Goal: Task Accomplishment & Management: Manage account settings

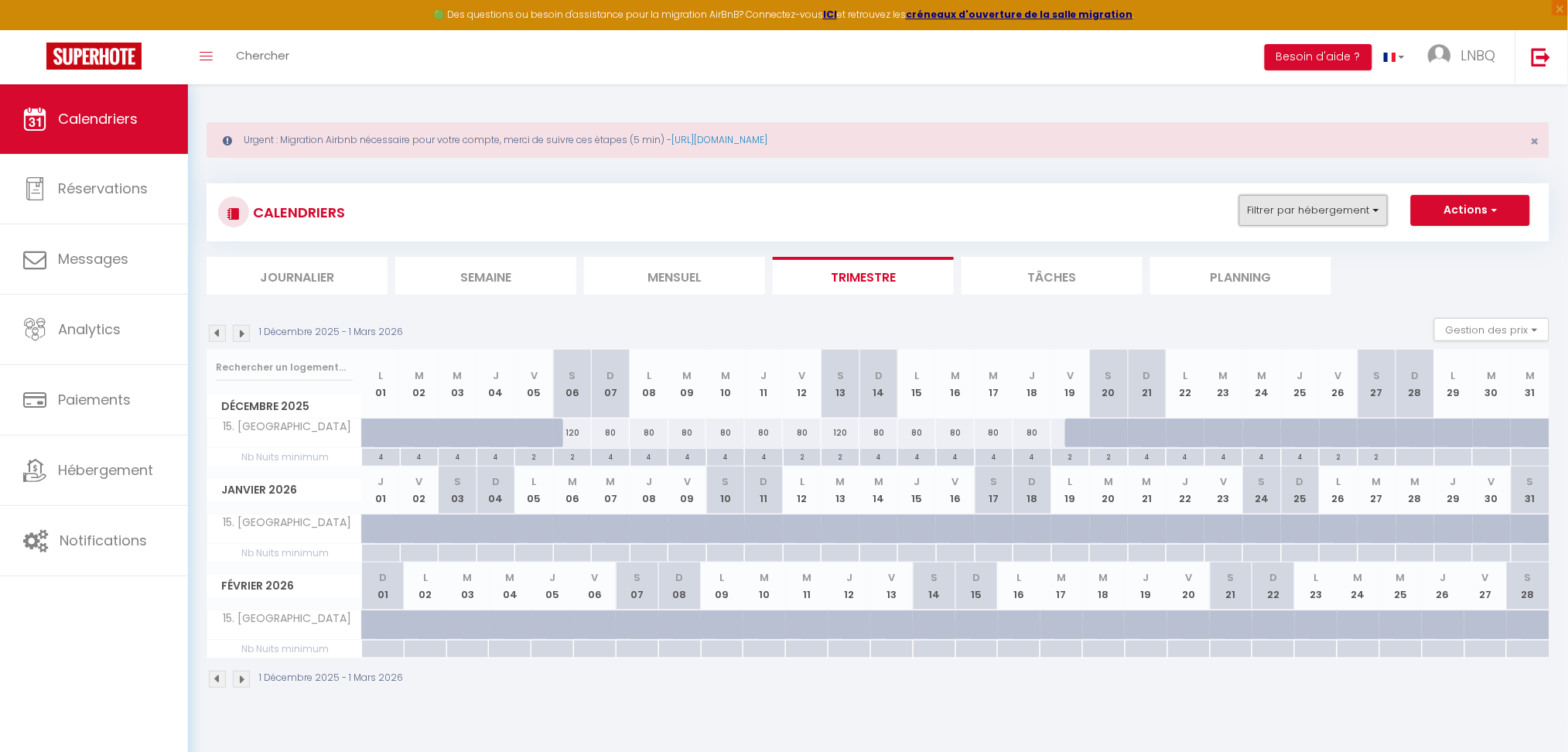
click at [1302, 205] on button "Filtrer par hébergement" at bounding box center [1313, 210] width 148 height 31
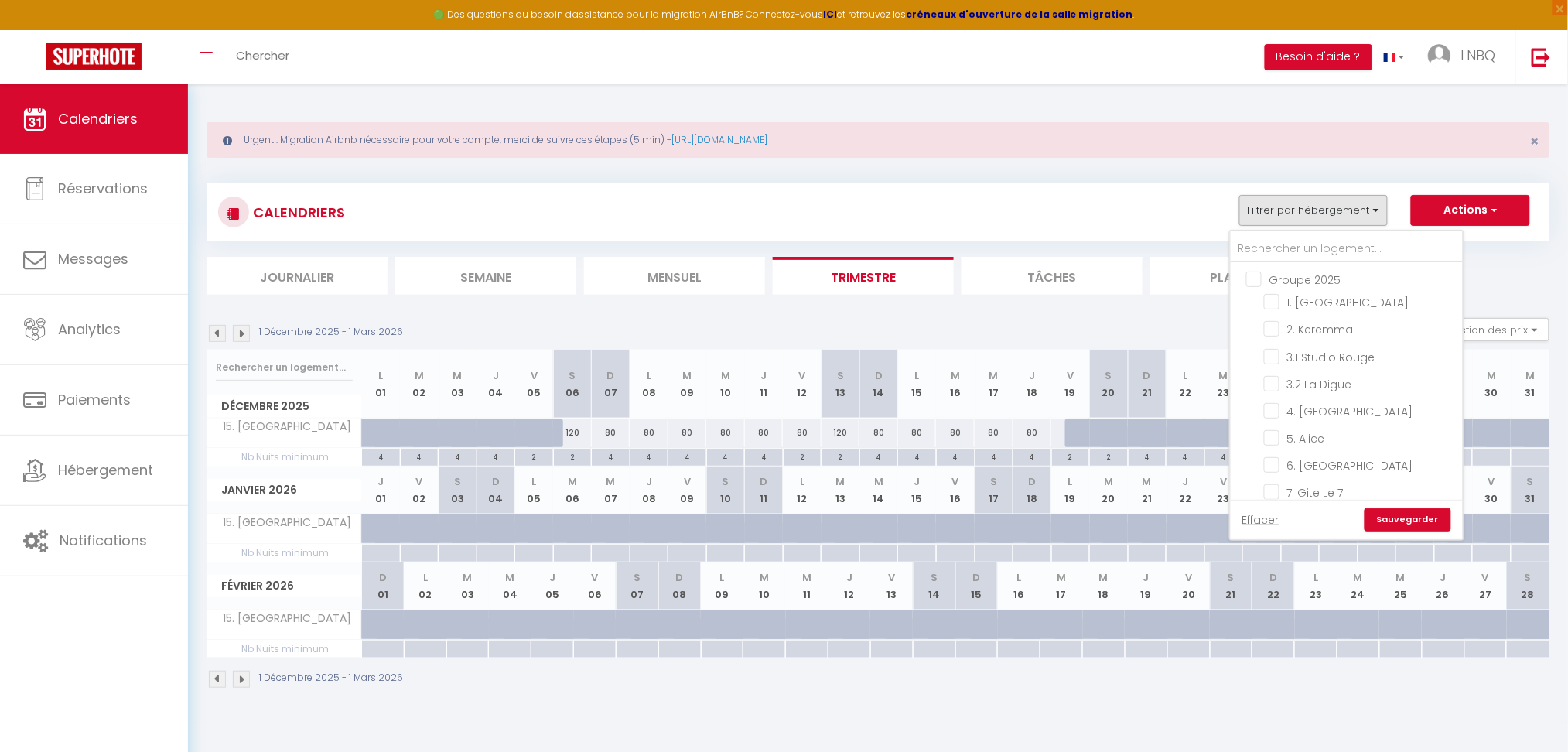
click at [1256, 278] on input "Groupe 2025" at bounding box center [1362, 278] width 232 height 15
checkbox input "true"
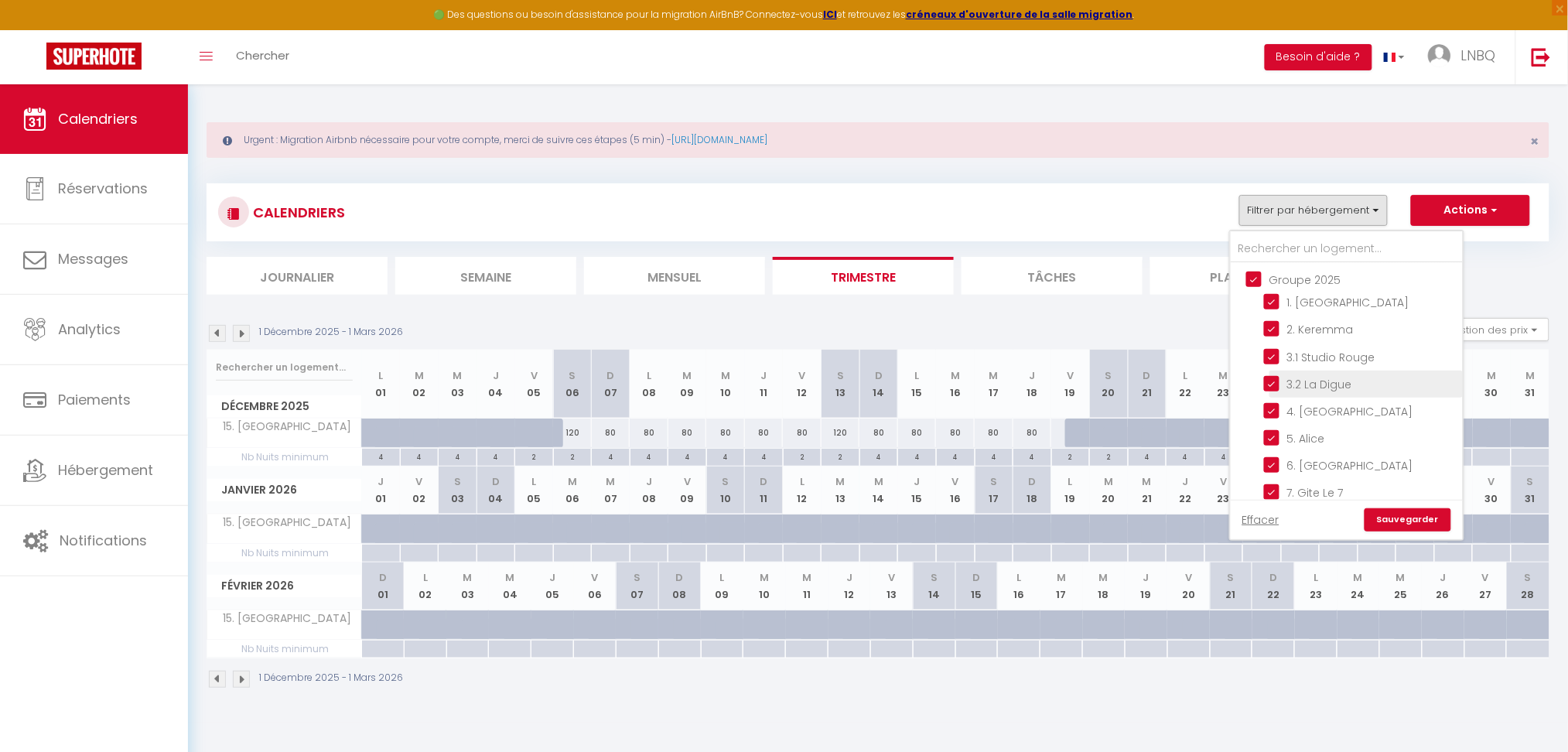
checkbox input "true"
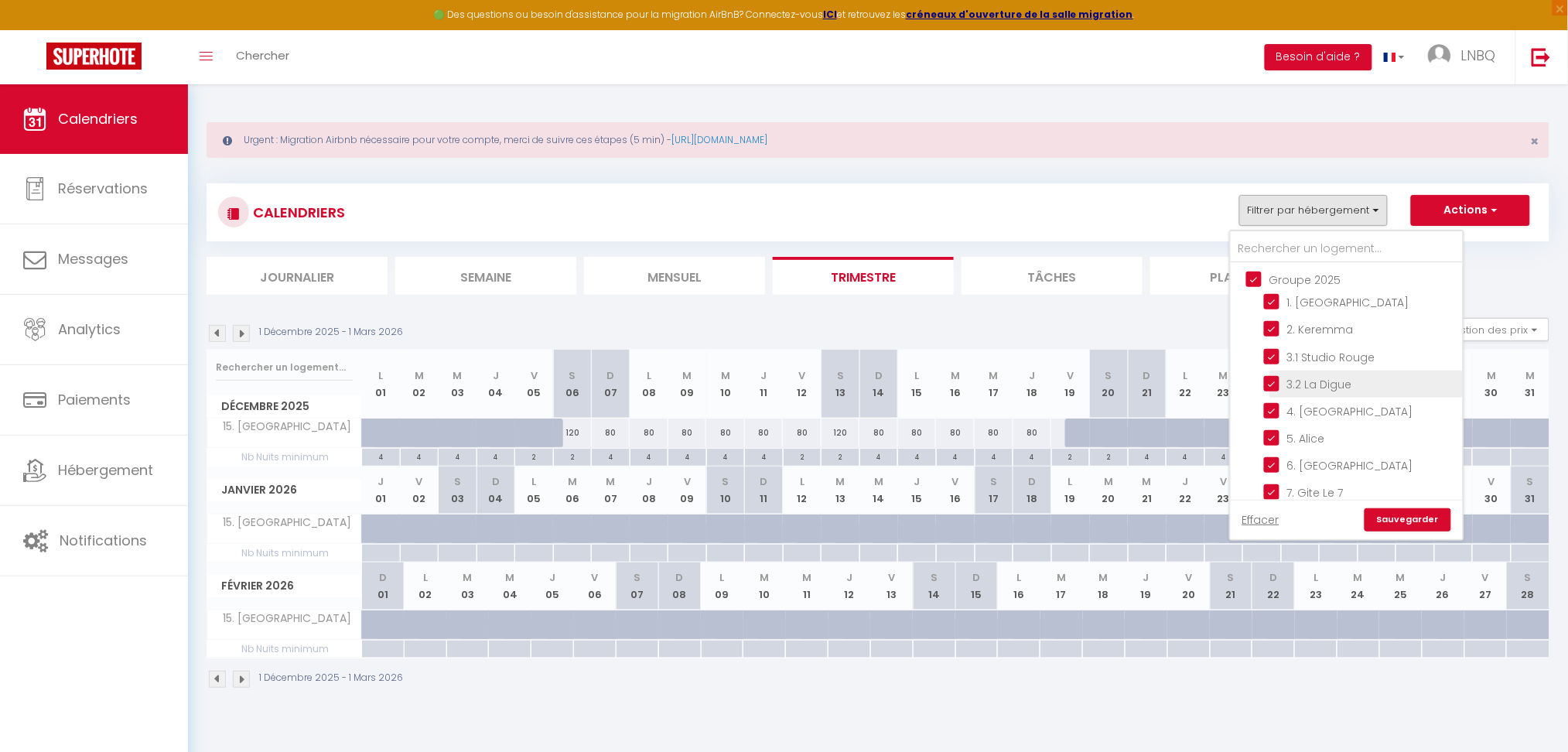
checkbox input "true"
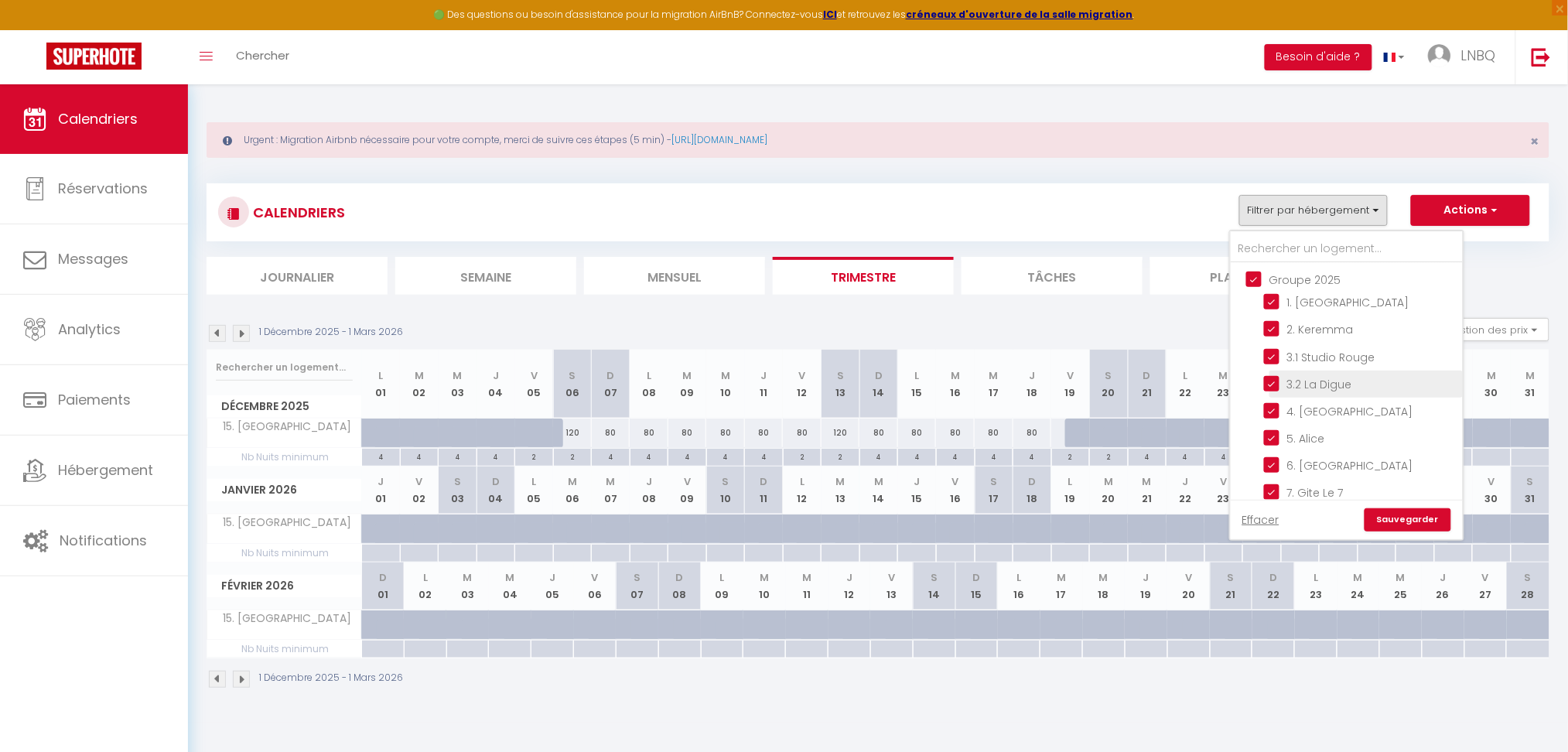
checkbox input "true"
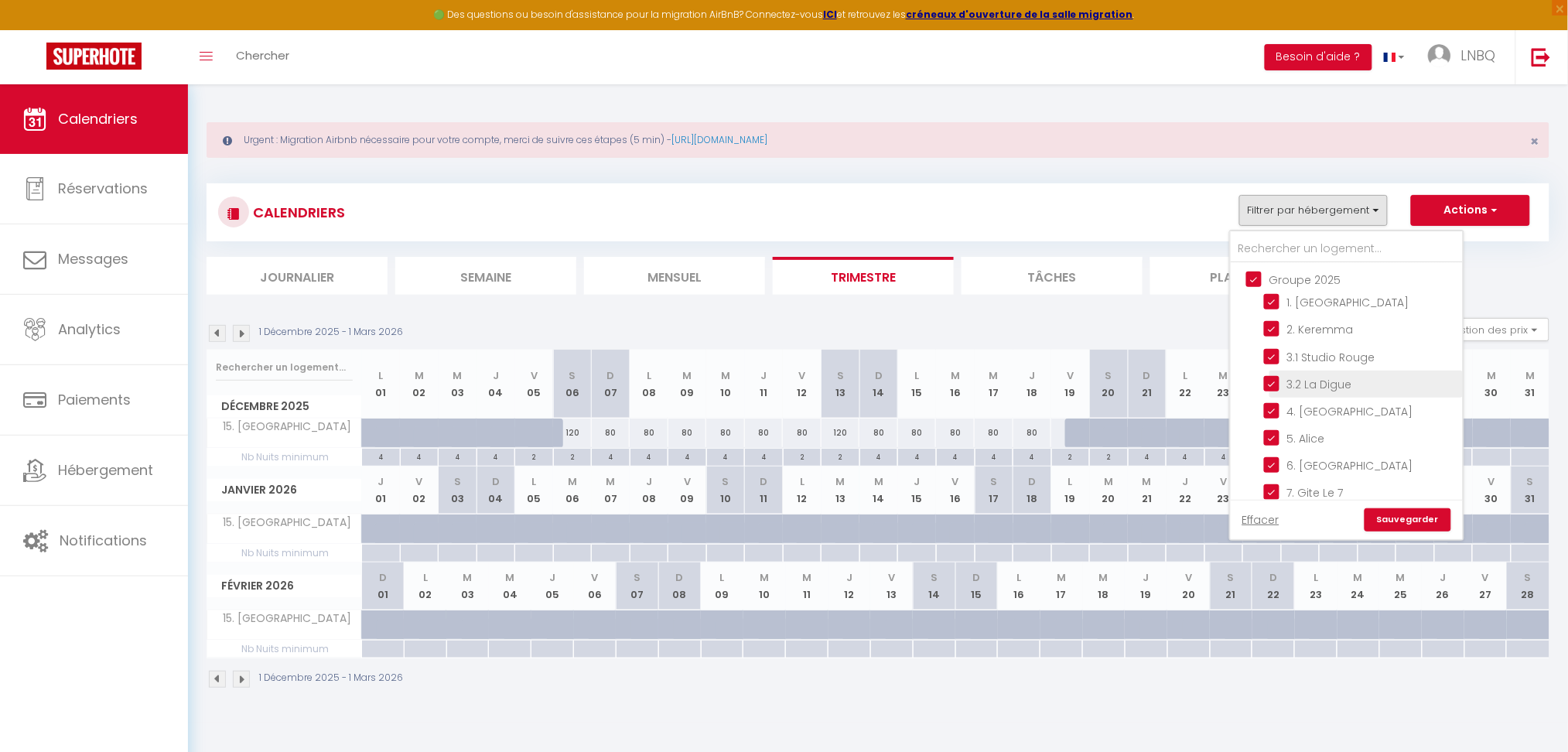
checkbox input "true"
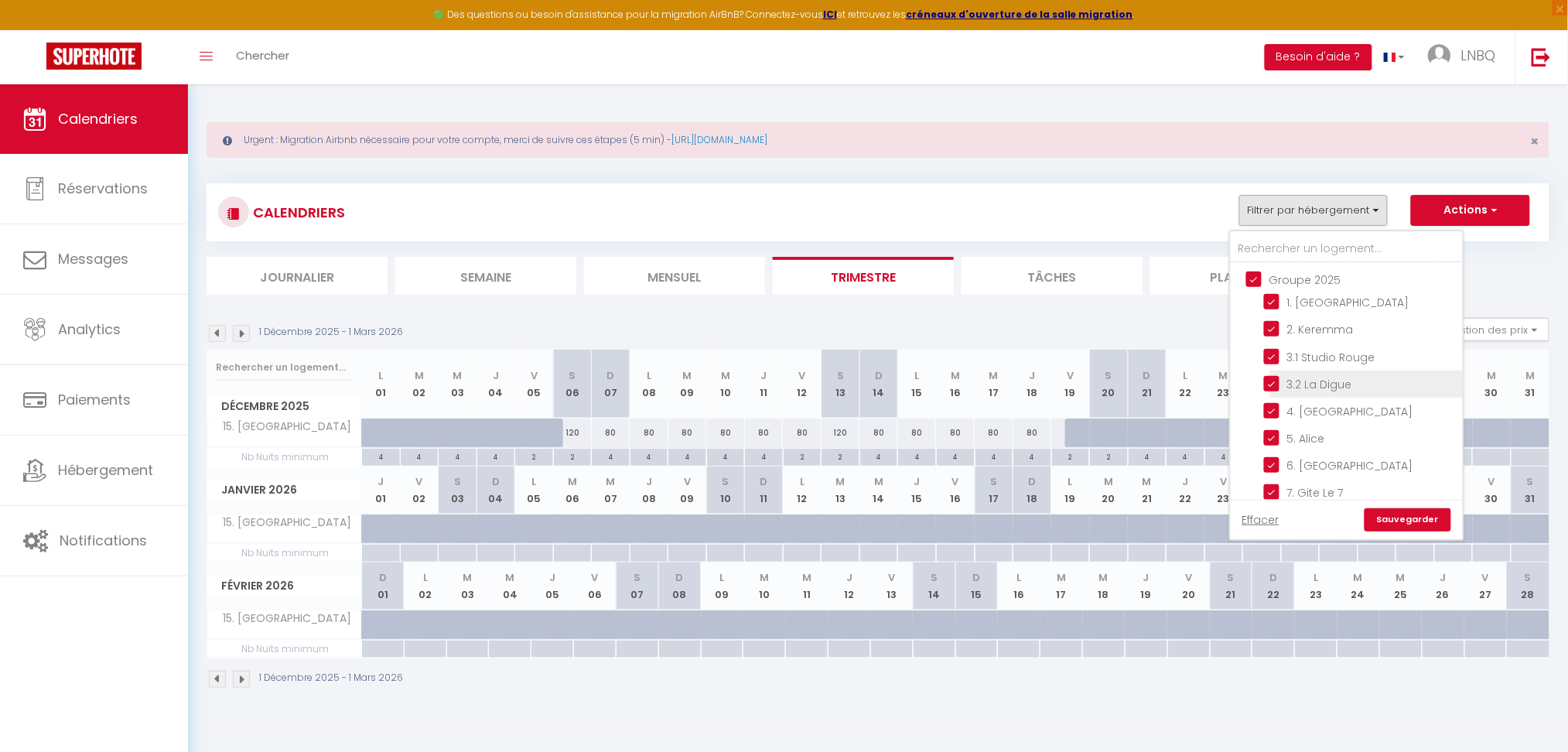
checkbox input "true"
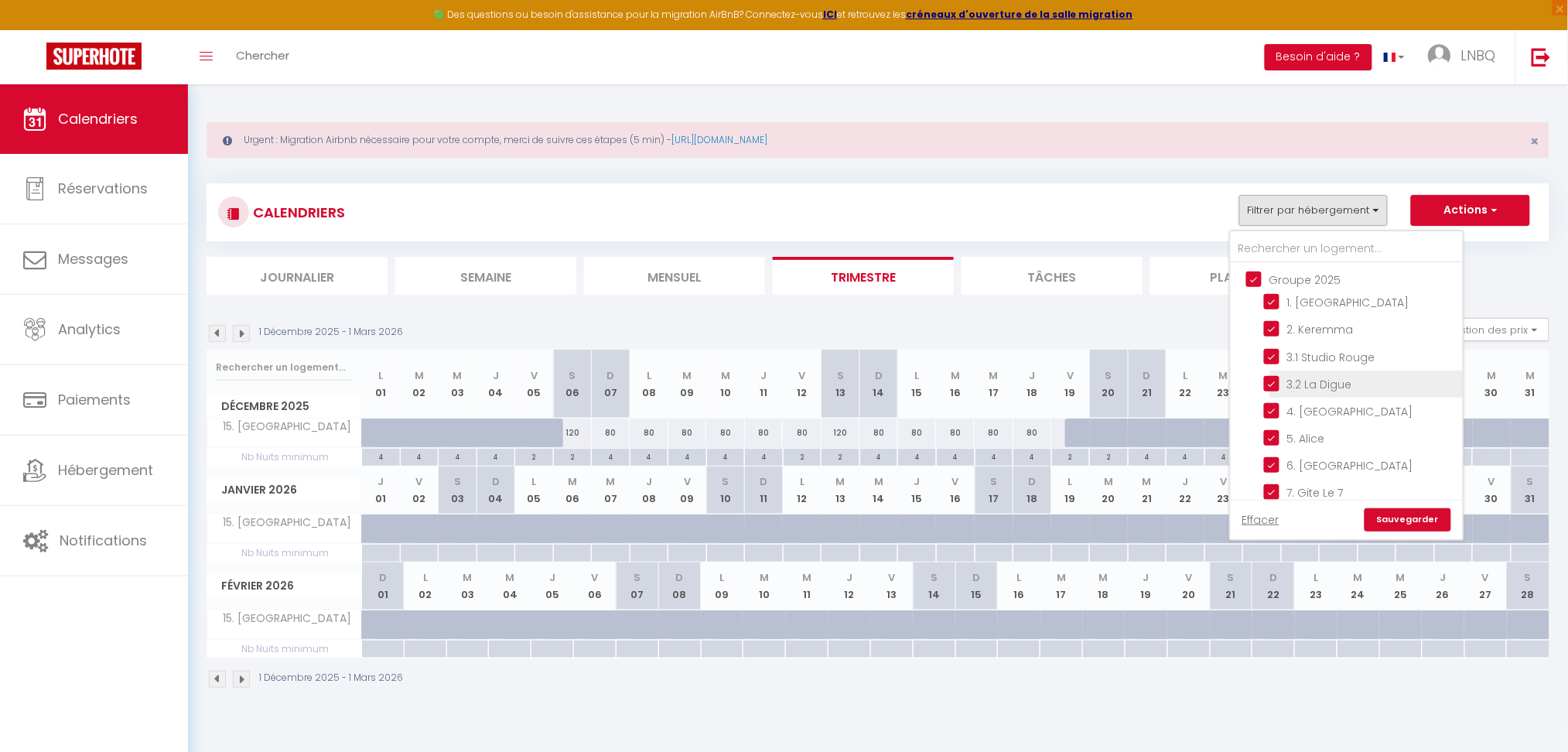
checkbox input "true"
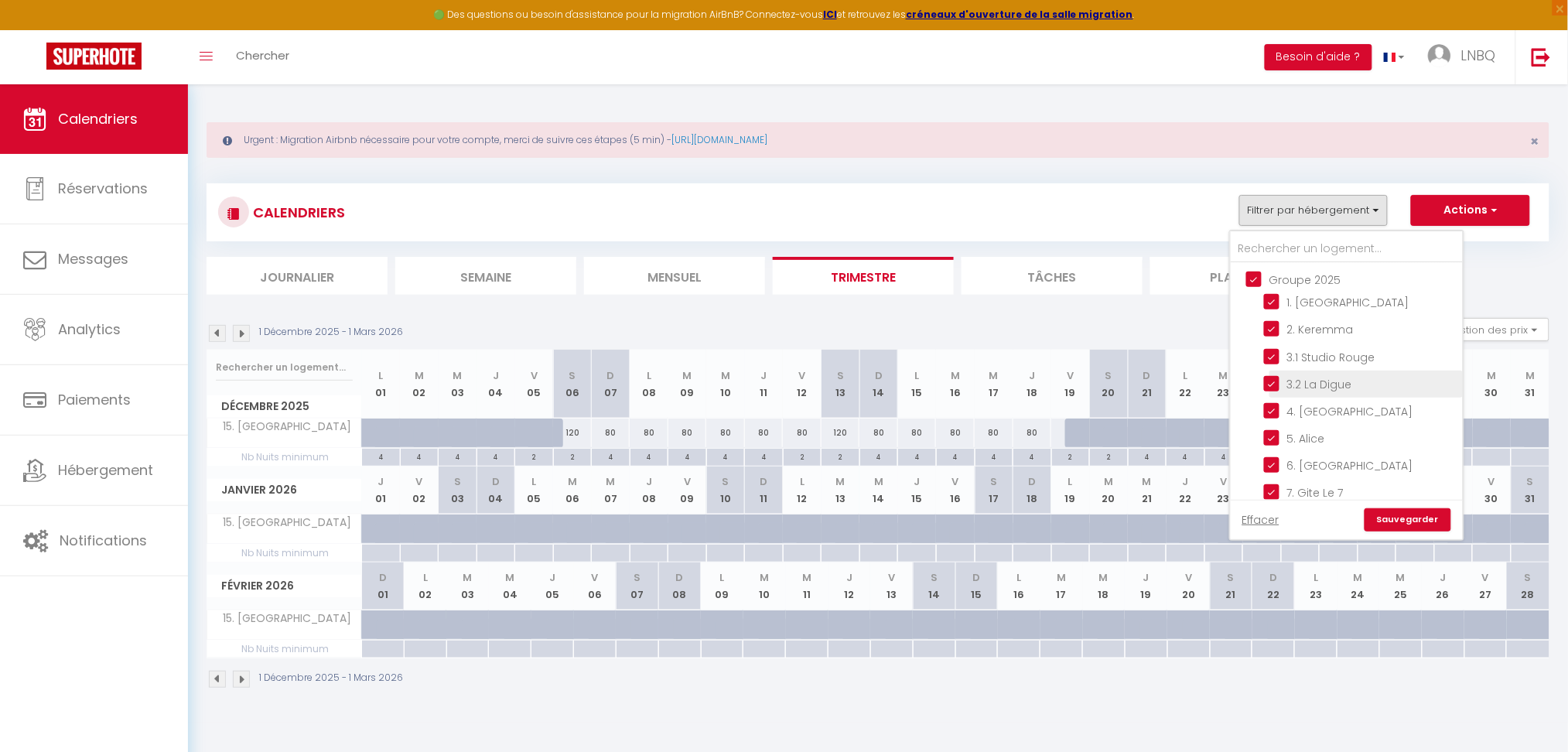
checkbox input "true"
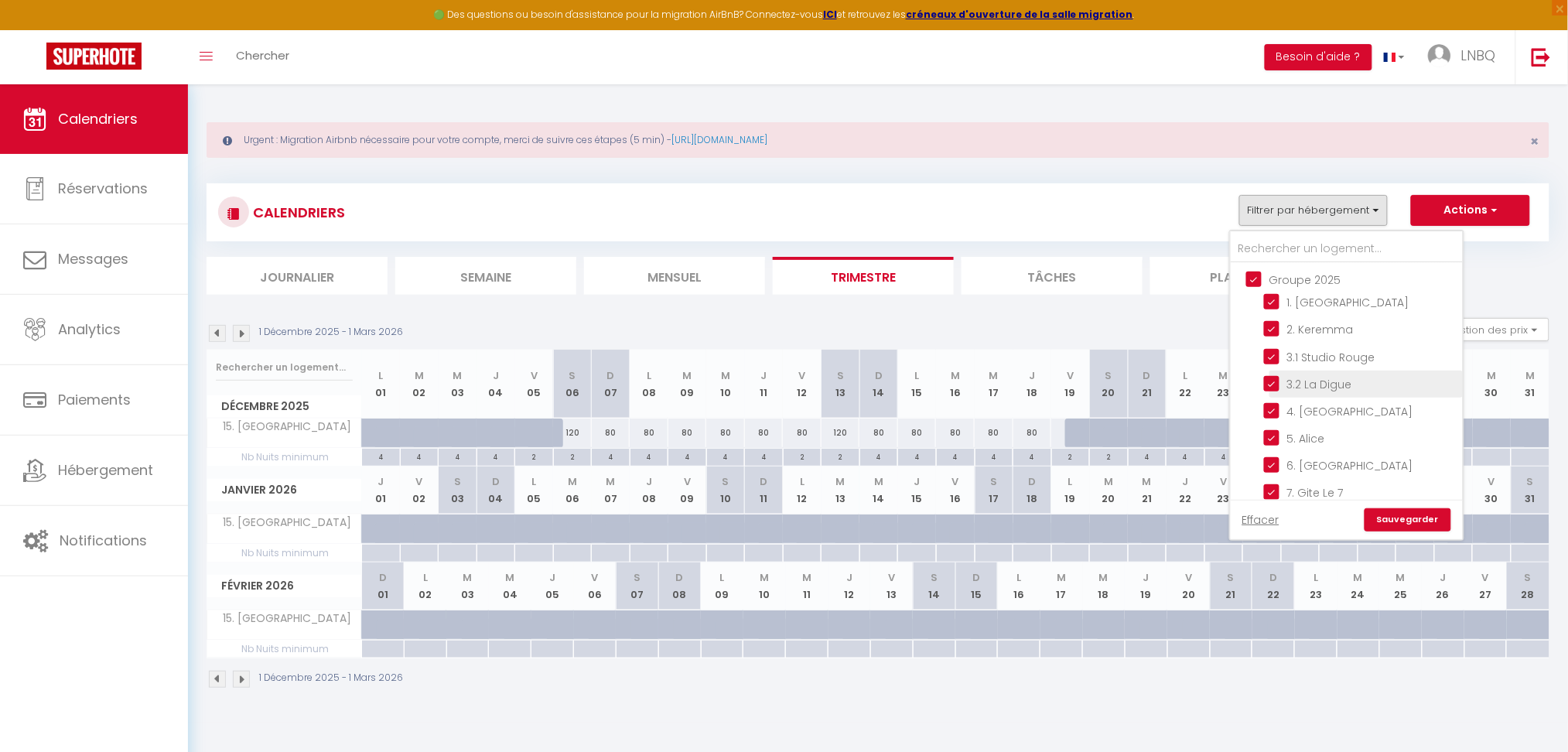
checkbox input "true"
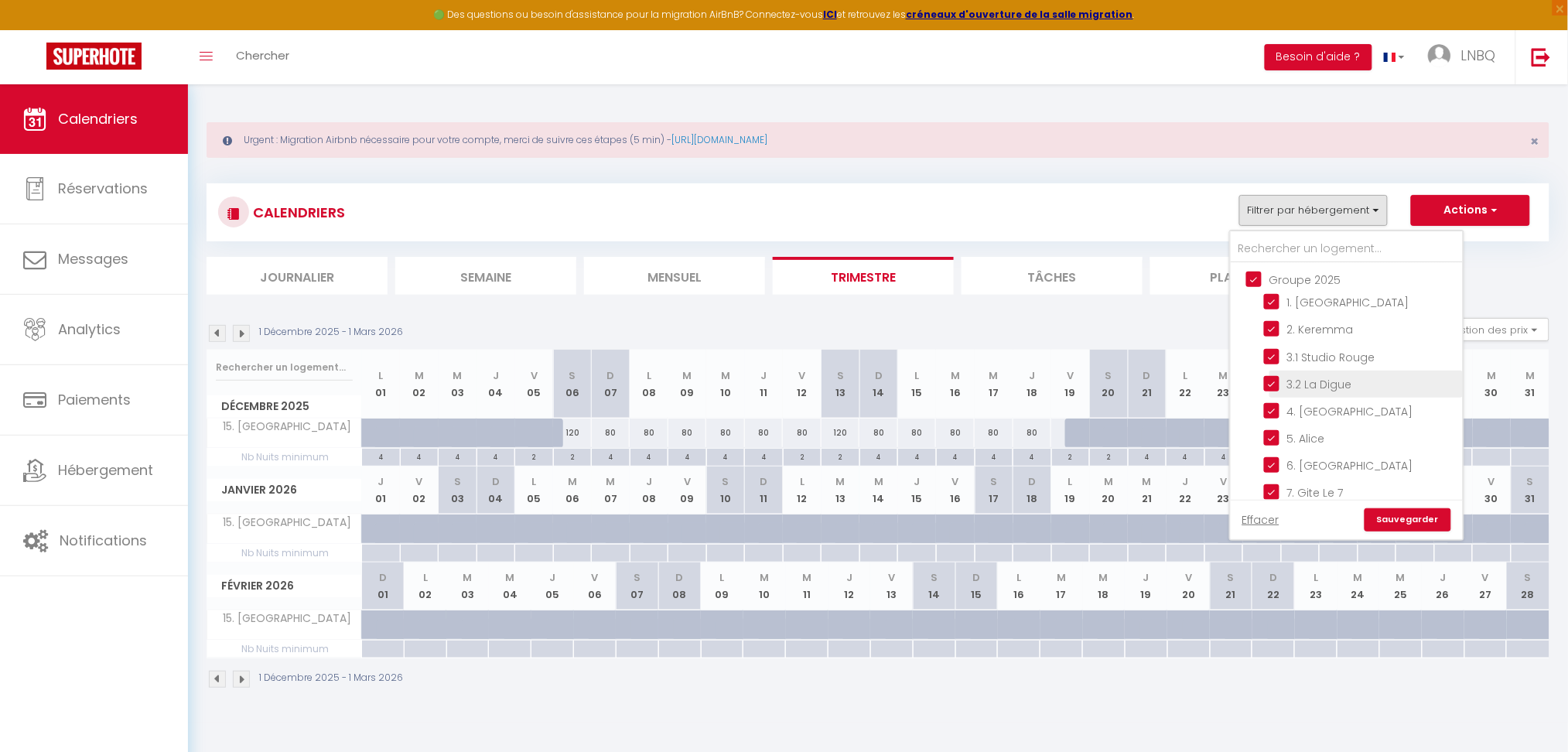
checkbox input "true"
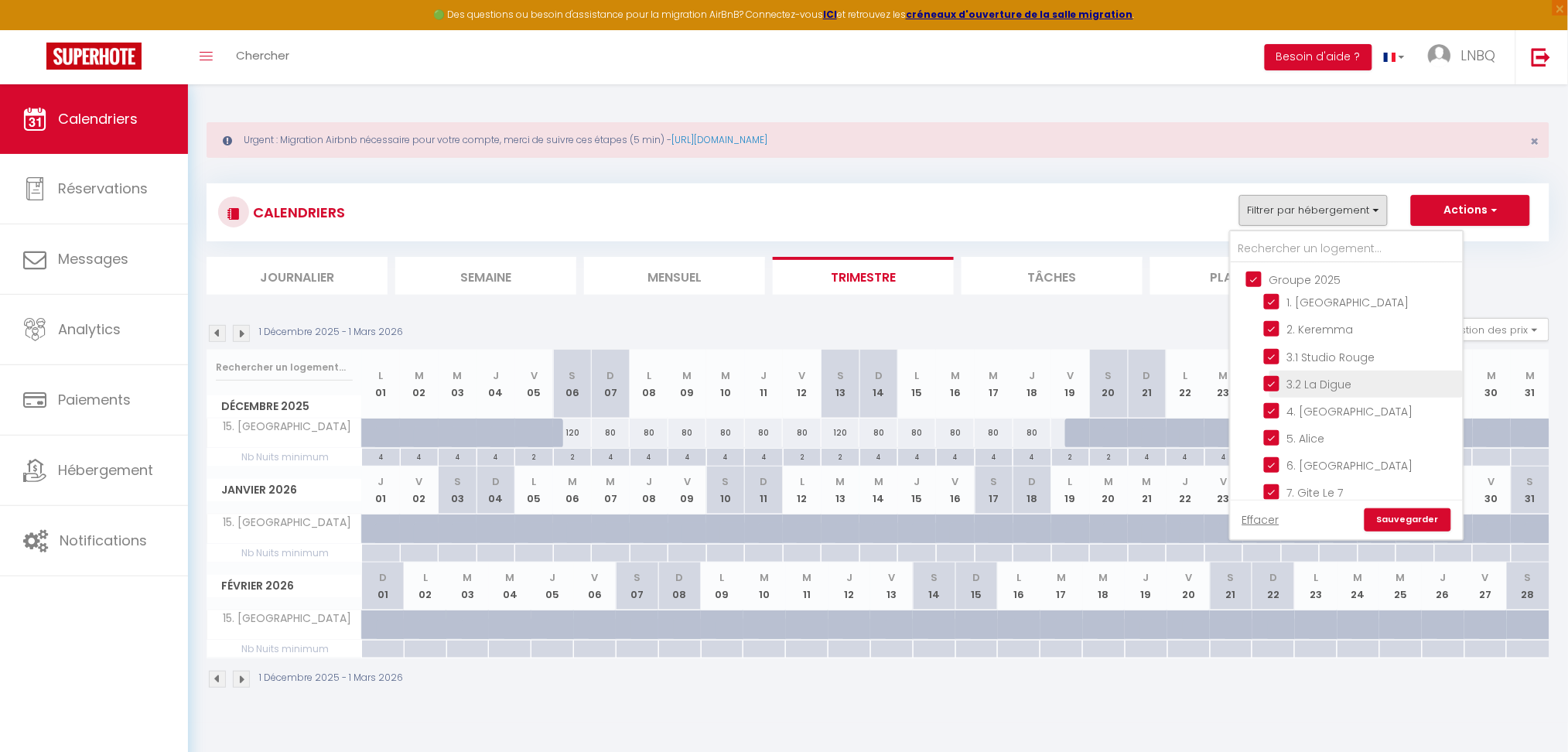
checkbox input "true"
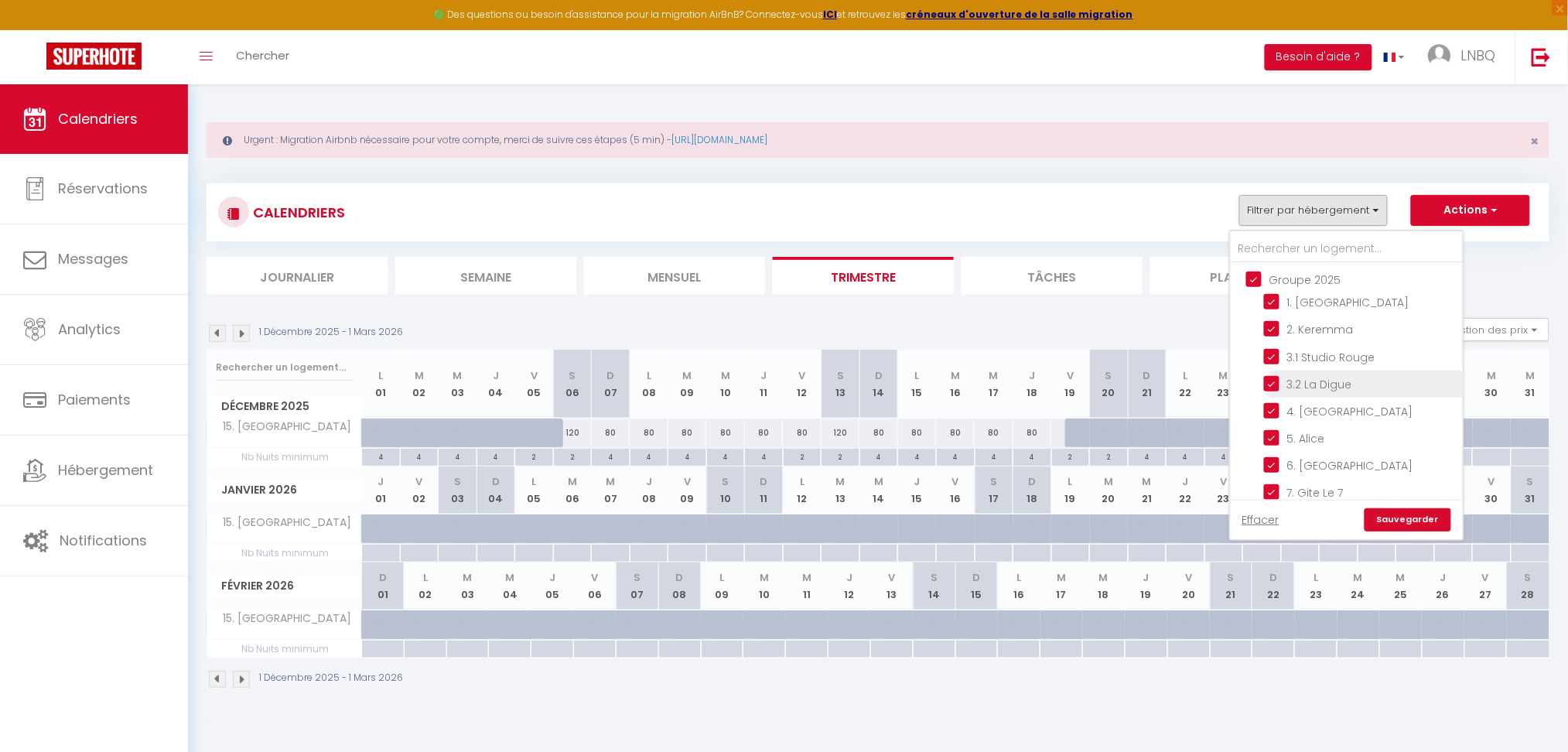
checkbox input "true"
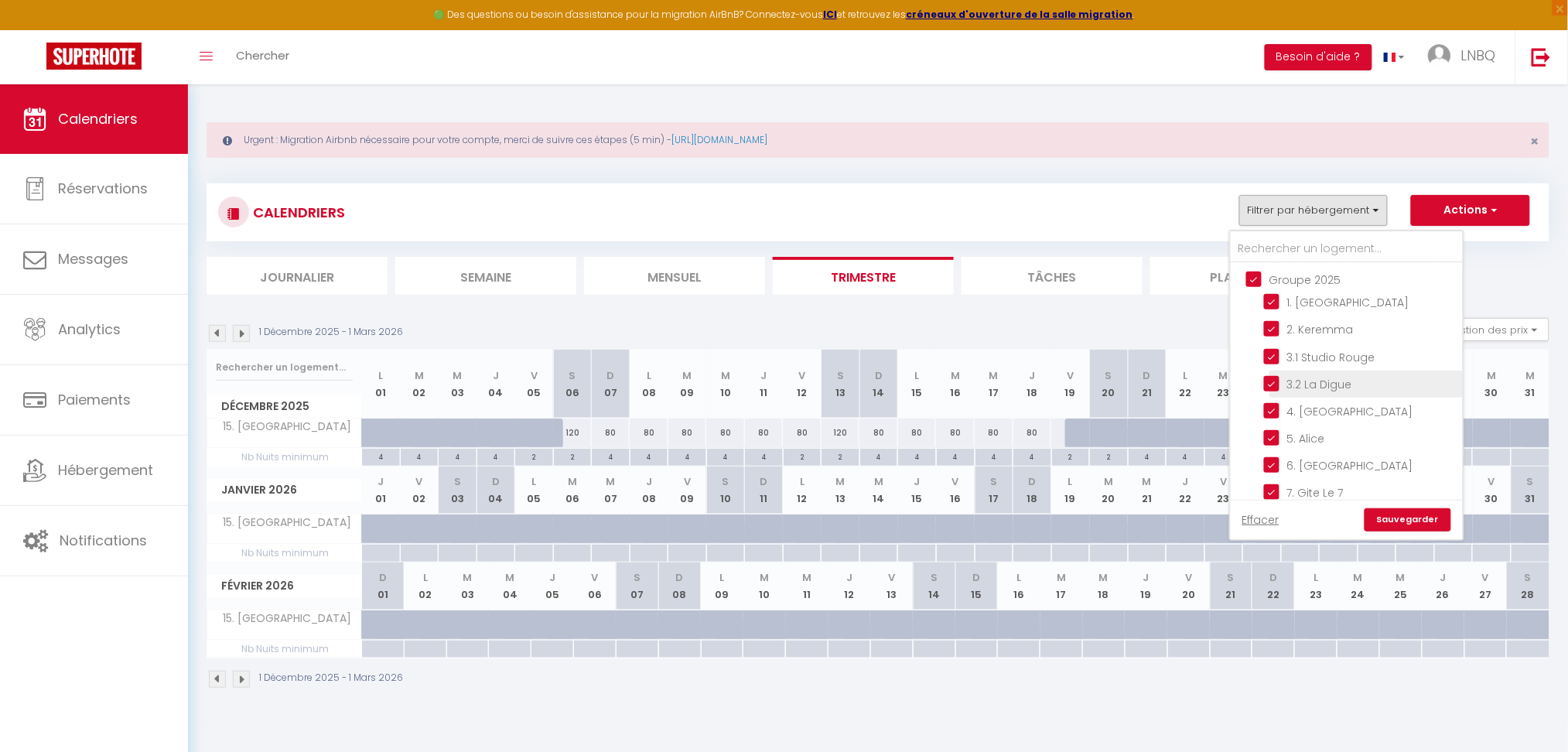
checkbox input "true"
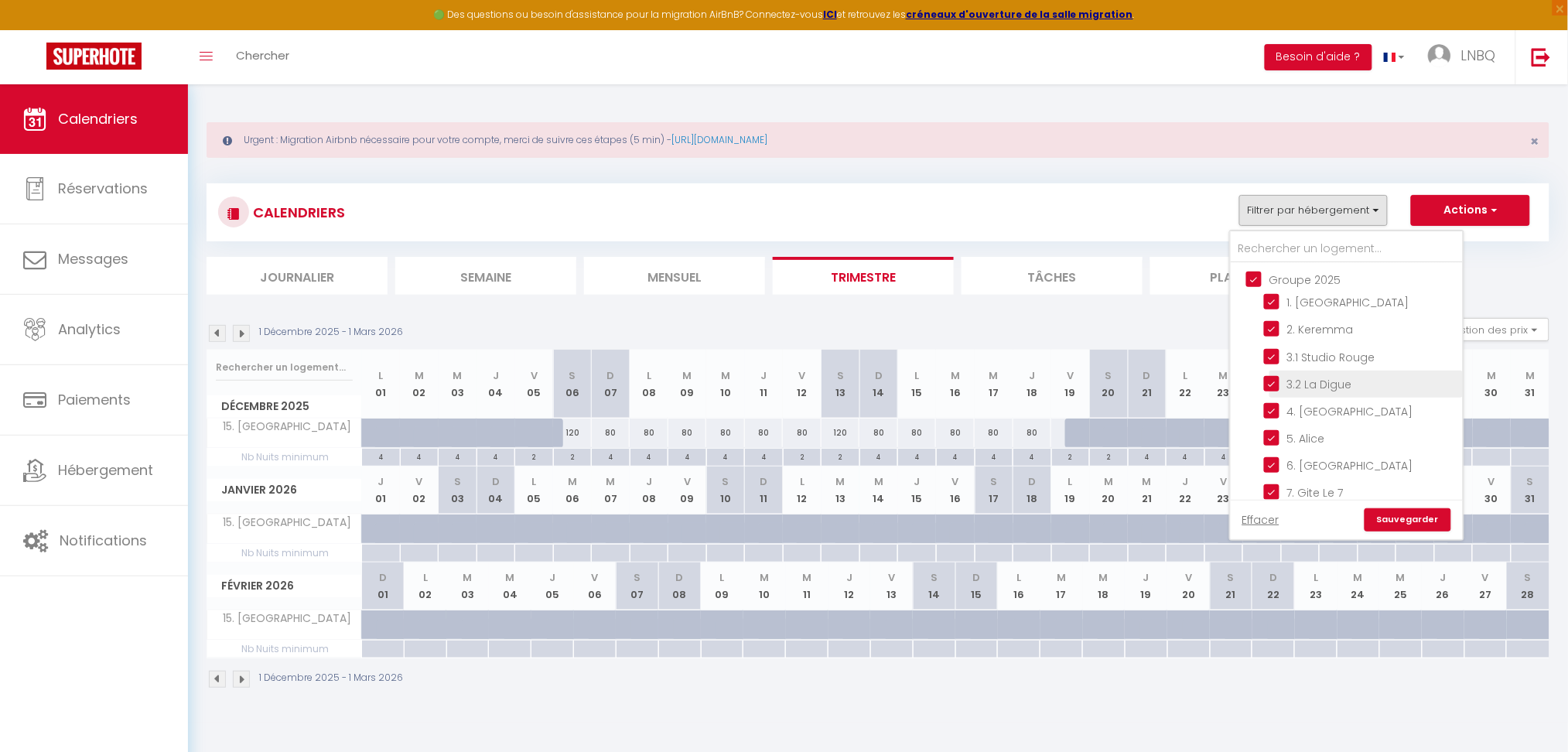
checkbox input "true"
checkbox input "false"
click at [1408, 520] on link "Sauvegarder" at bounding box center [1408, 519] width 86 height 23
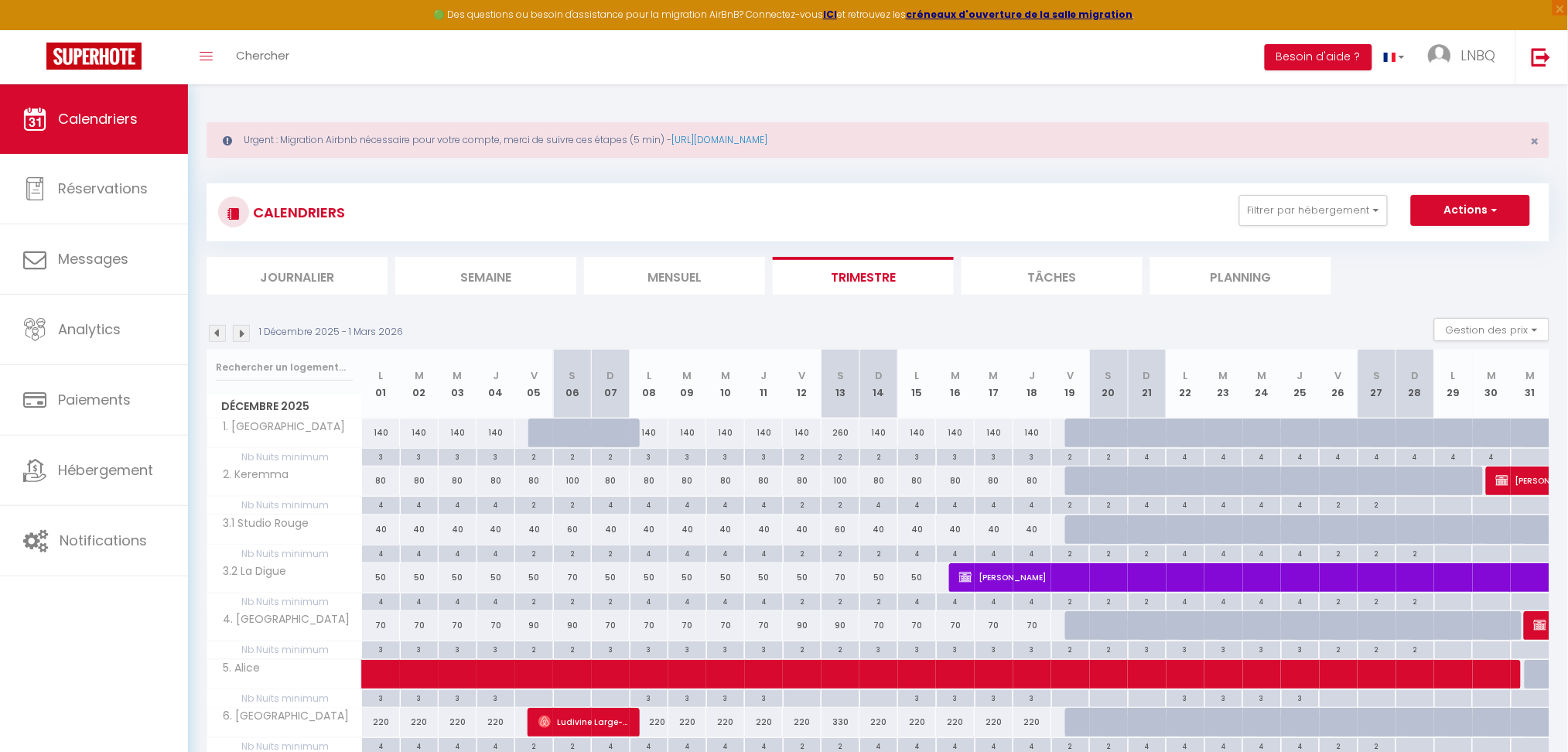
click at [695, 276] on li "Mensuel" at bounding box center [674, 276] width 181 height 38
select select
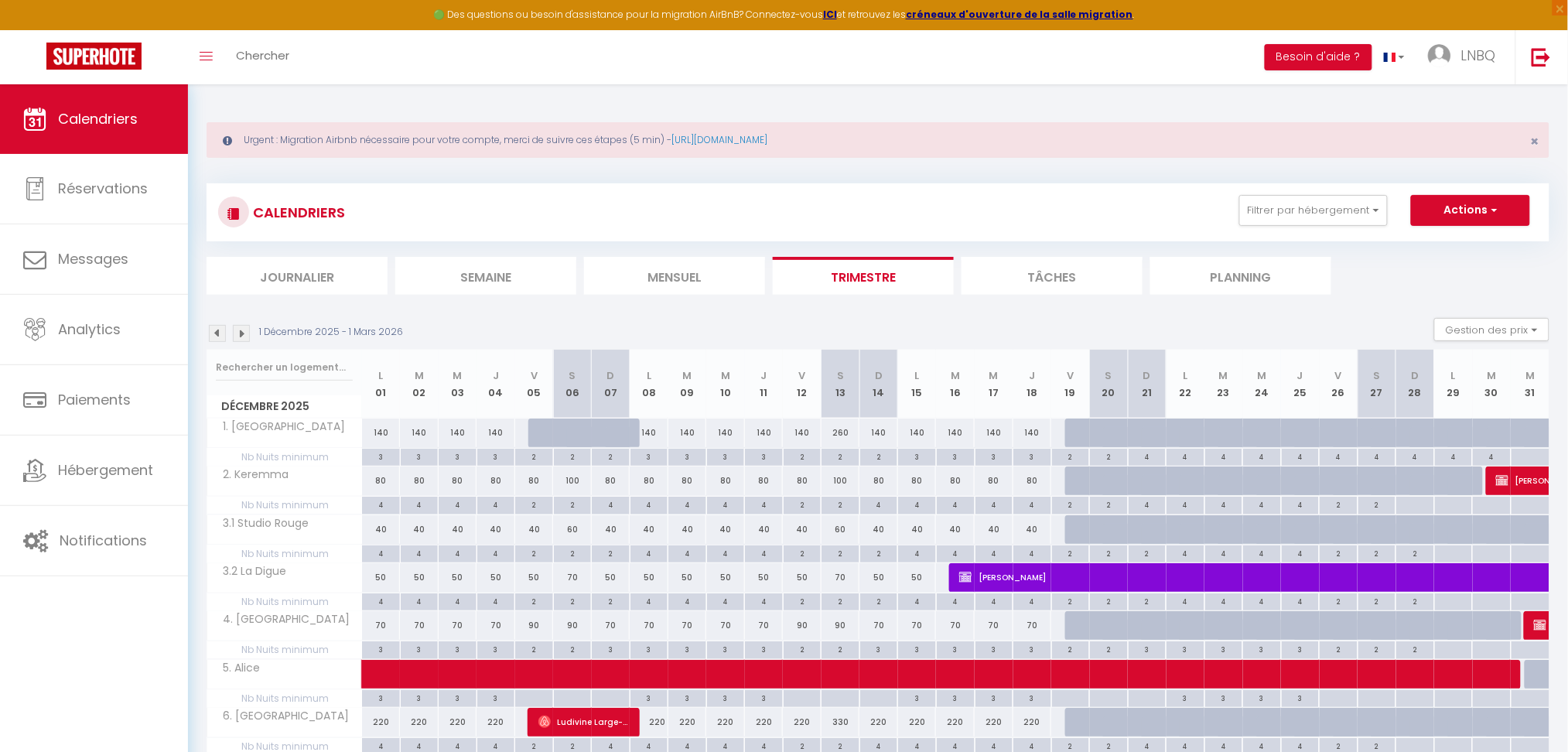
select select
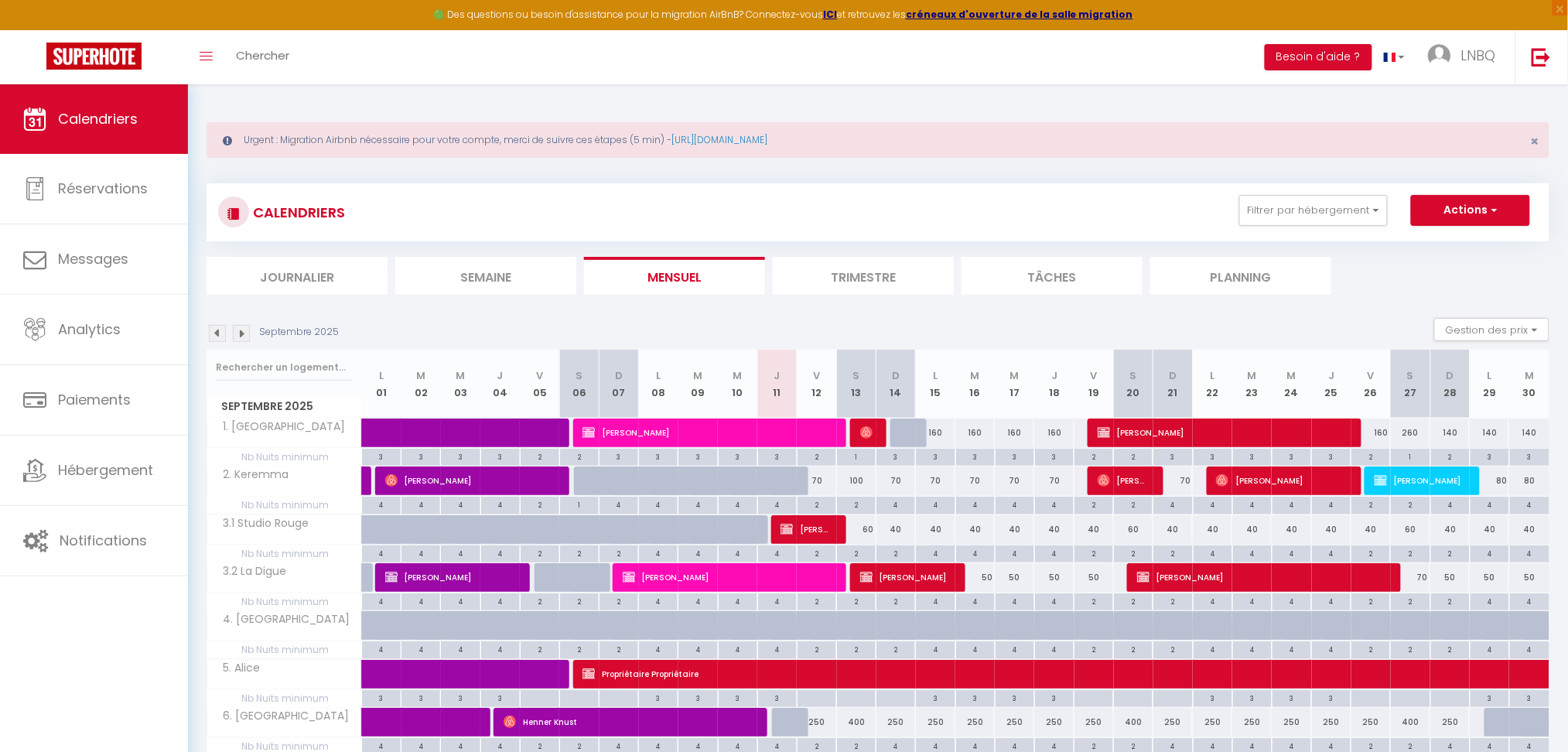
click at [834, 534] on div at bounding box center [816, 529] width 39 height 29
select select
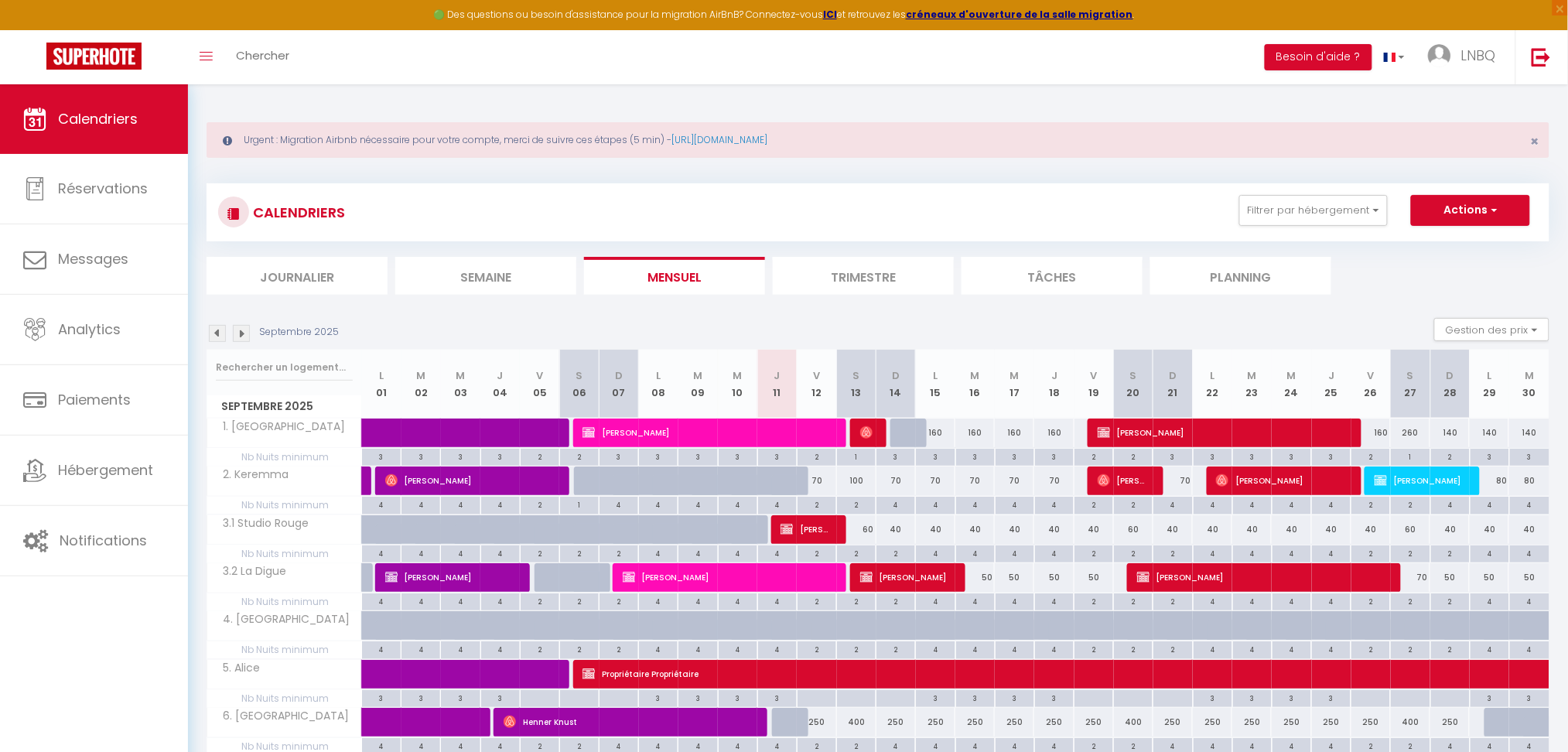
select select
type input "40"
type input "Ven 12 Septembre 2025"
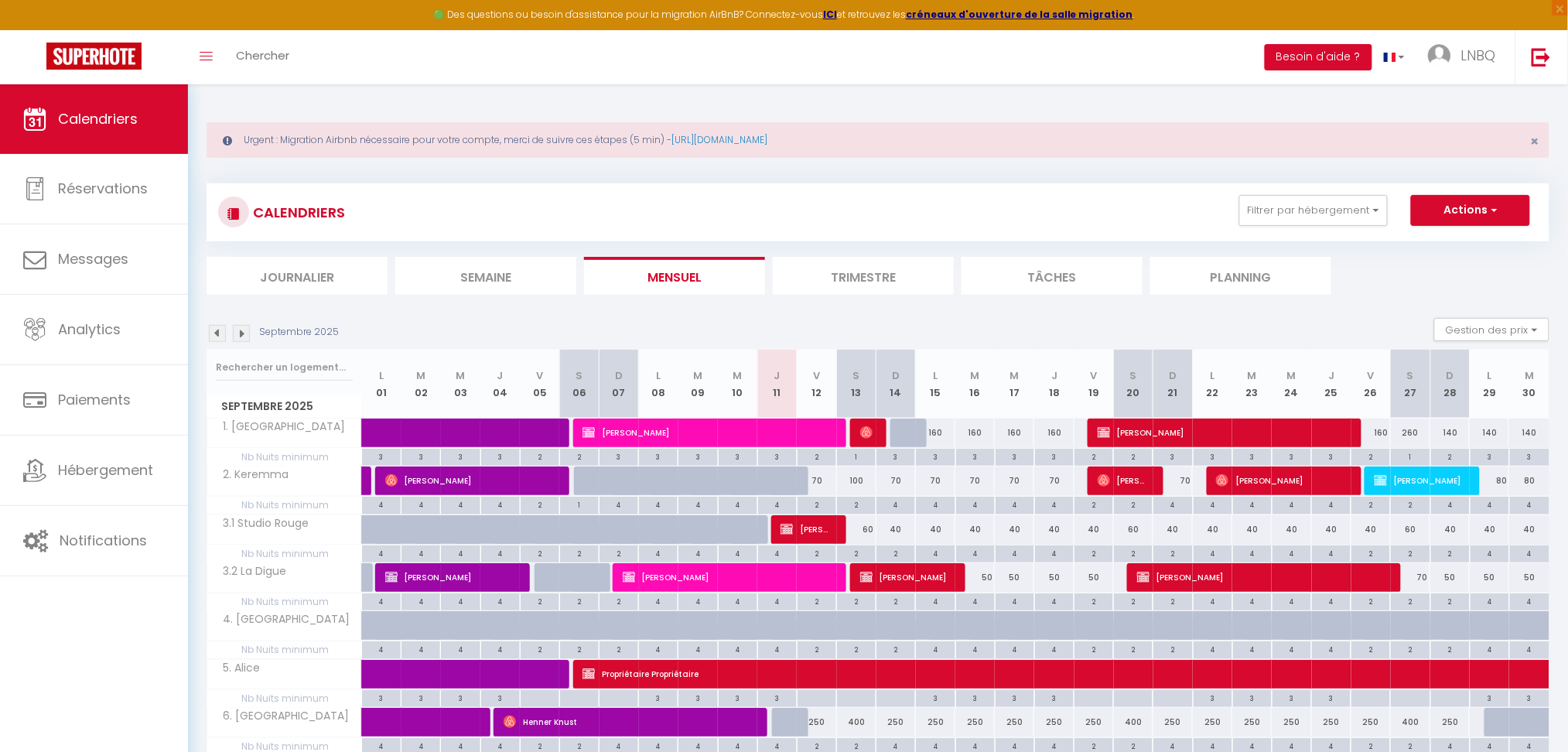
type input "[DATE]"
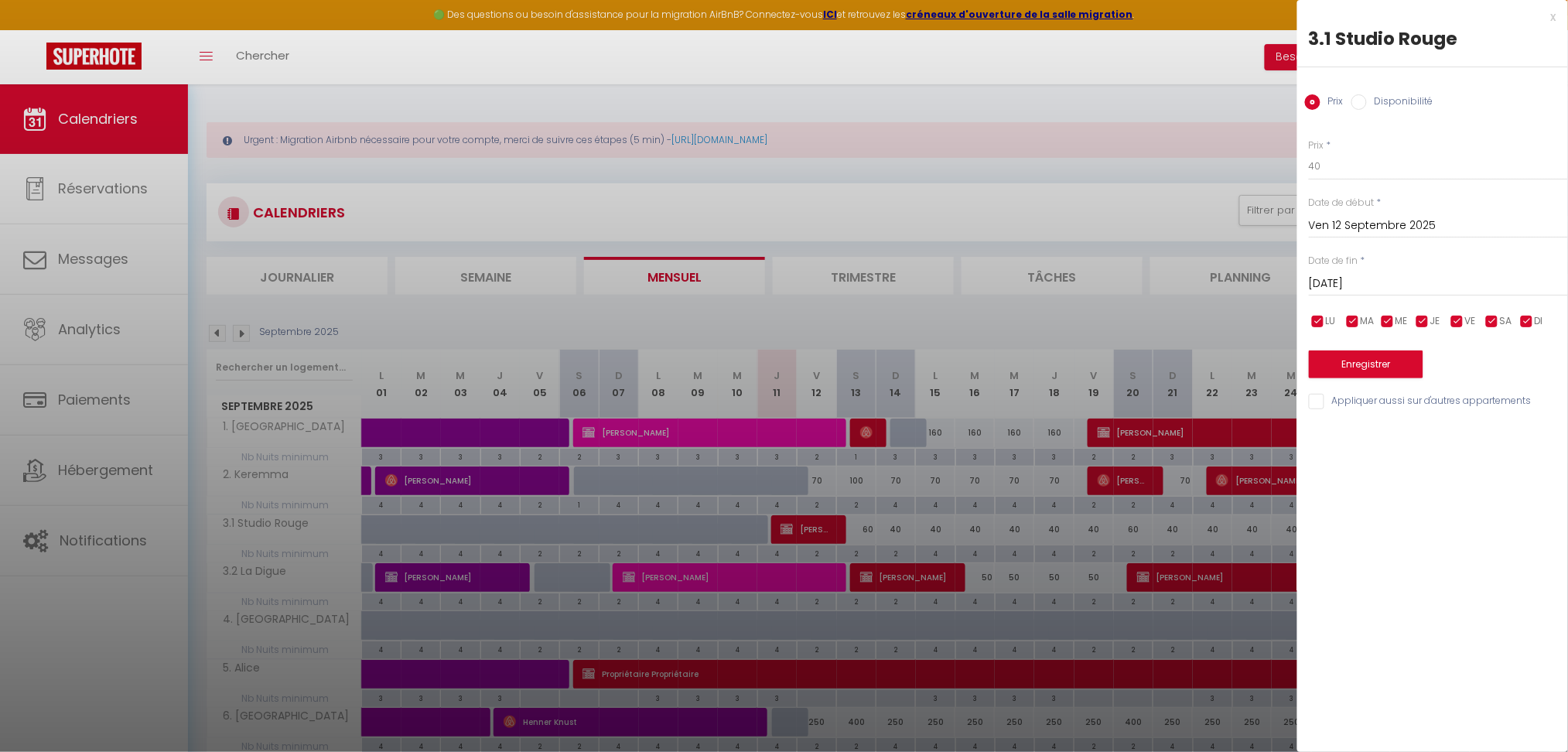
click at [962, 315] on div at bounding box center [784, 376] width 1568 height 752
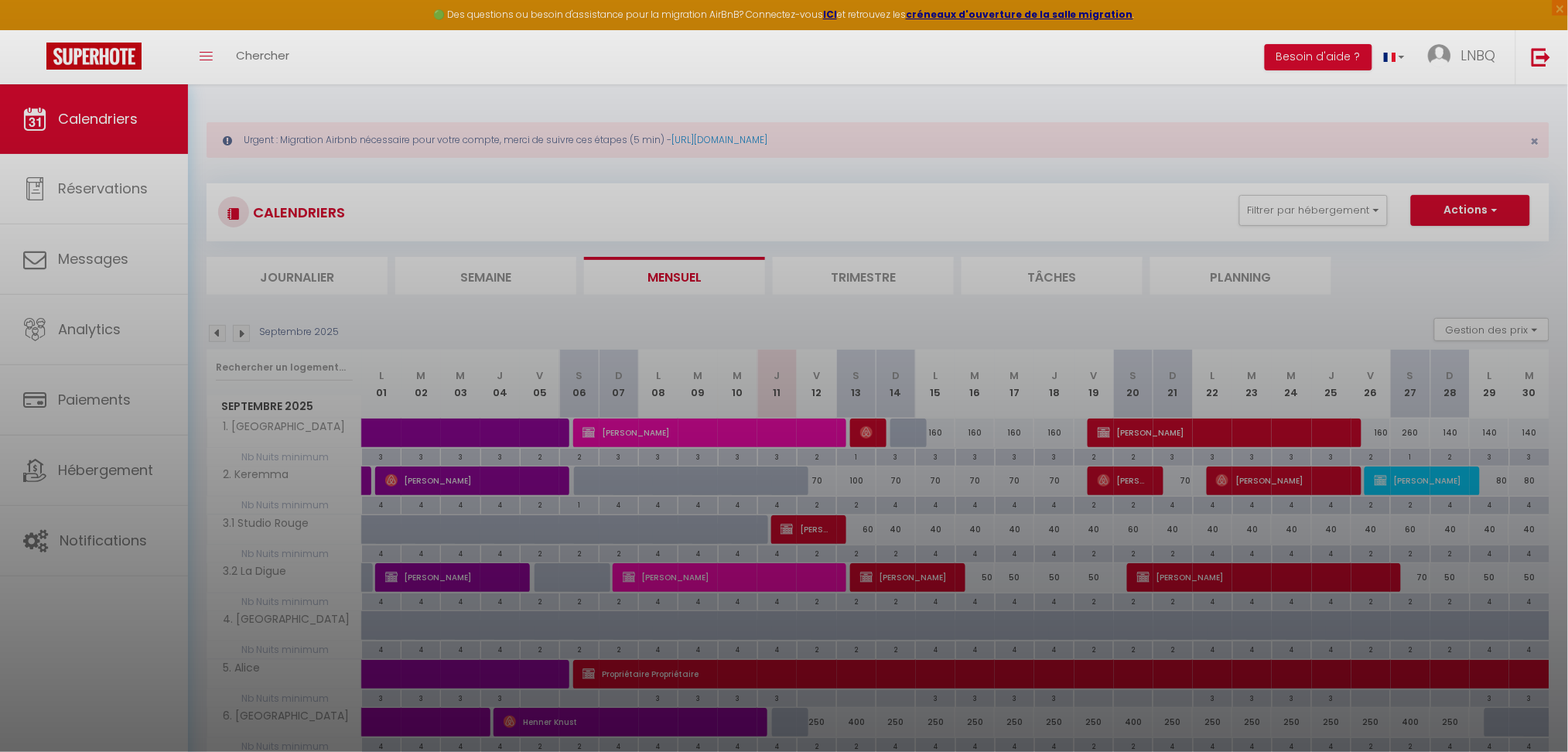
click at [805, 525] on div at bounding box center [784, 376] width 1568 height 752
select select
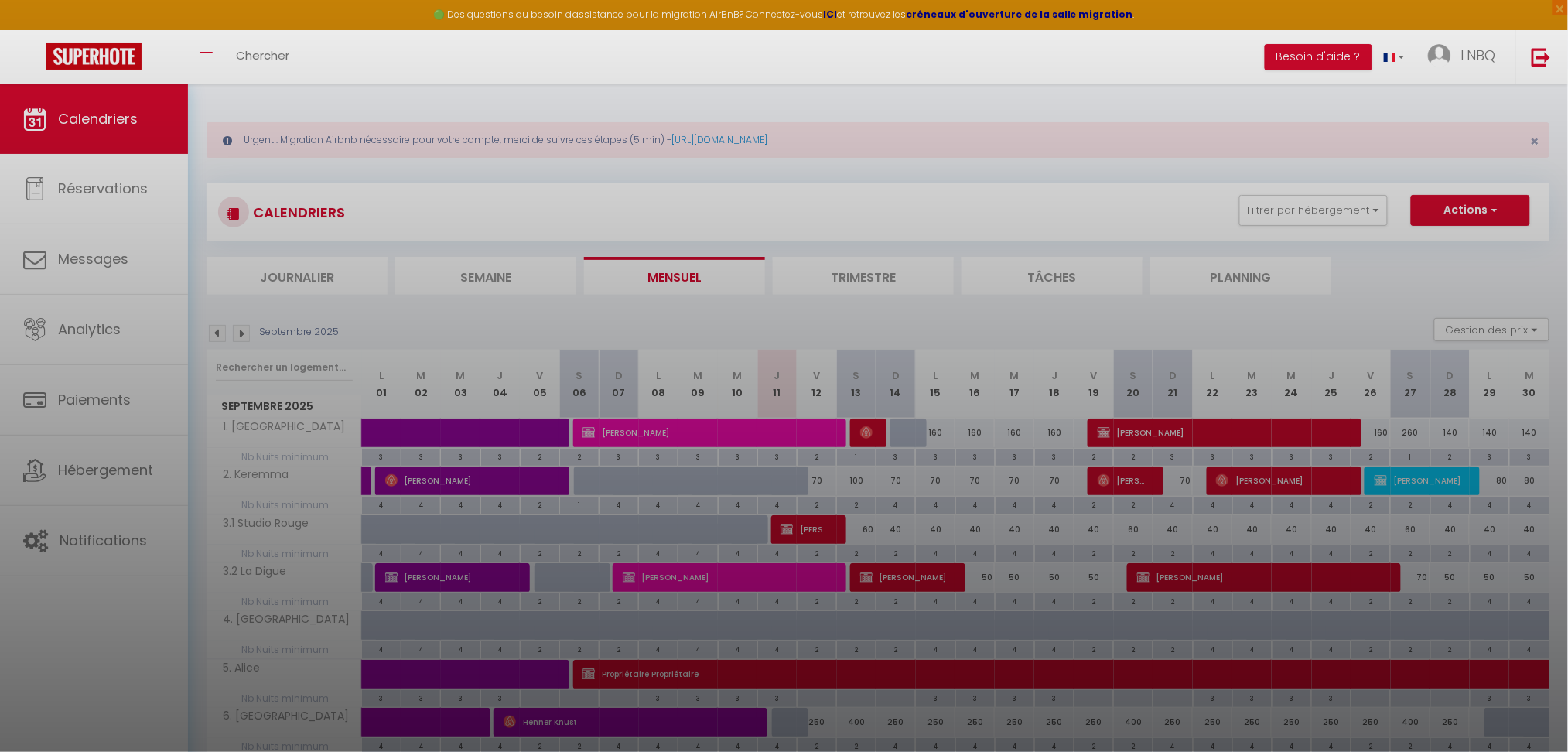
select select
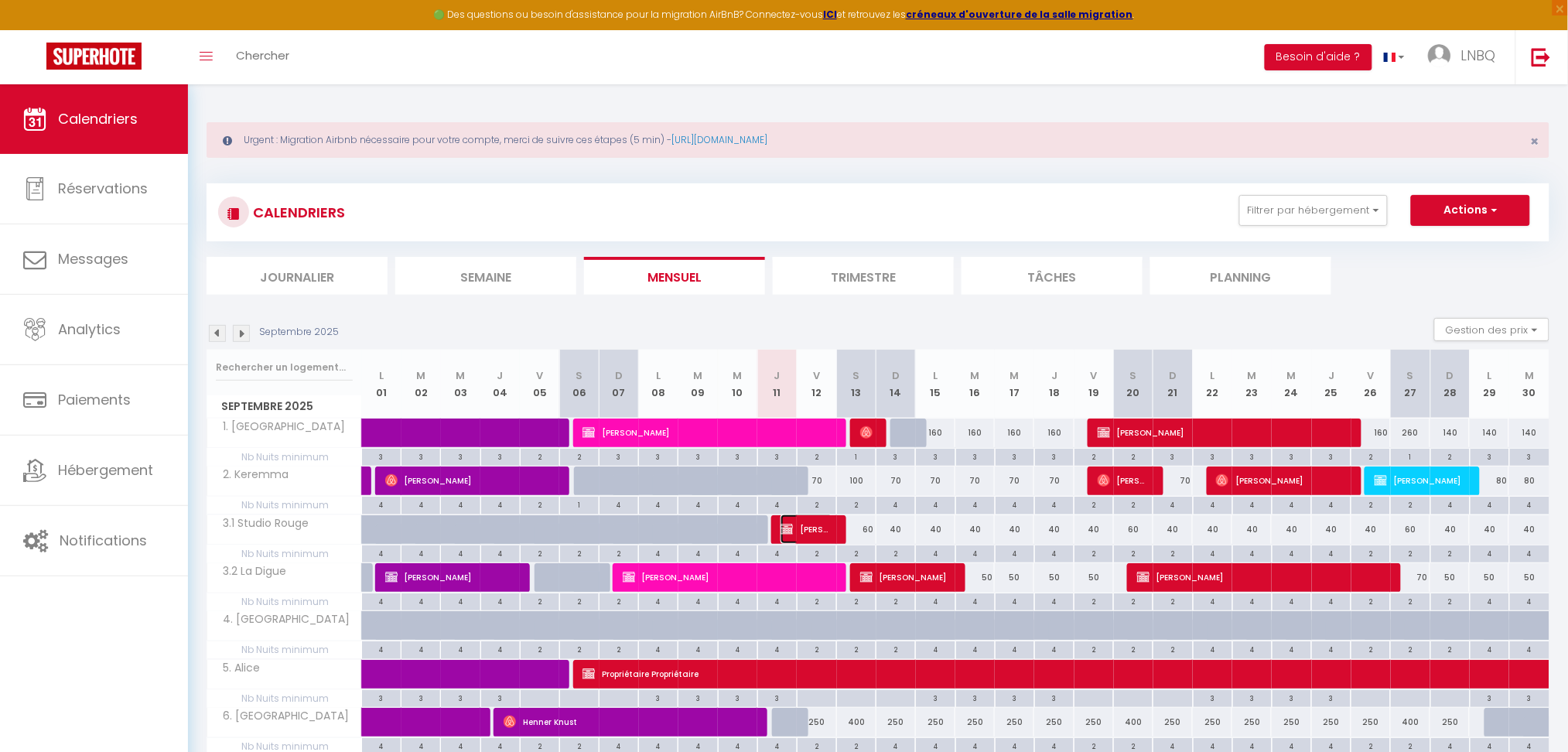
click at [798, 533] on span "[PERSON_NAME]" at bounding box center [807, 529] width 53 height 29
select select "KO"
select select "0"
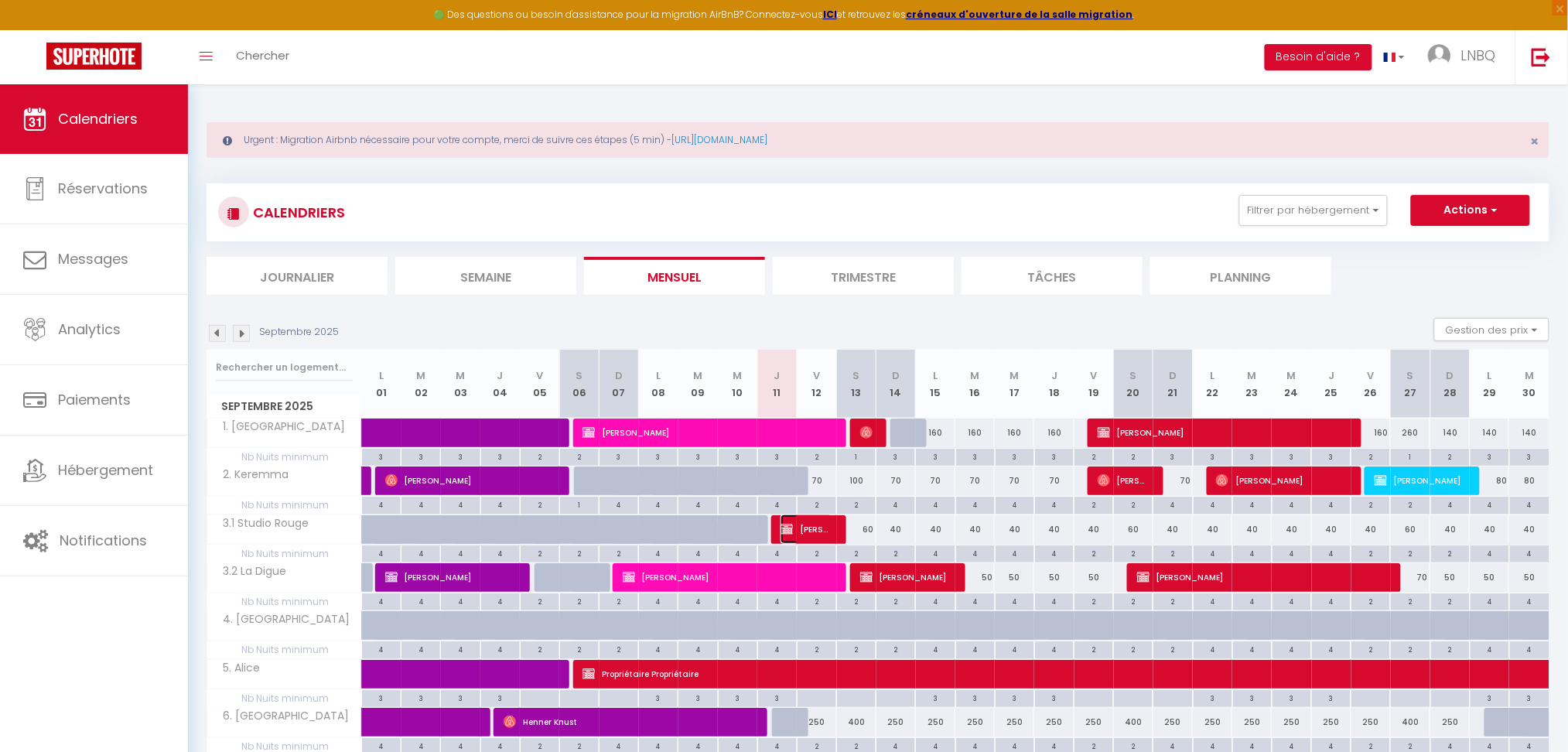
select select "1"
select select
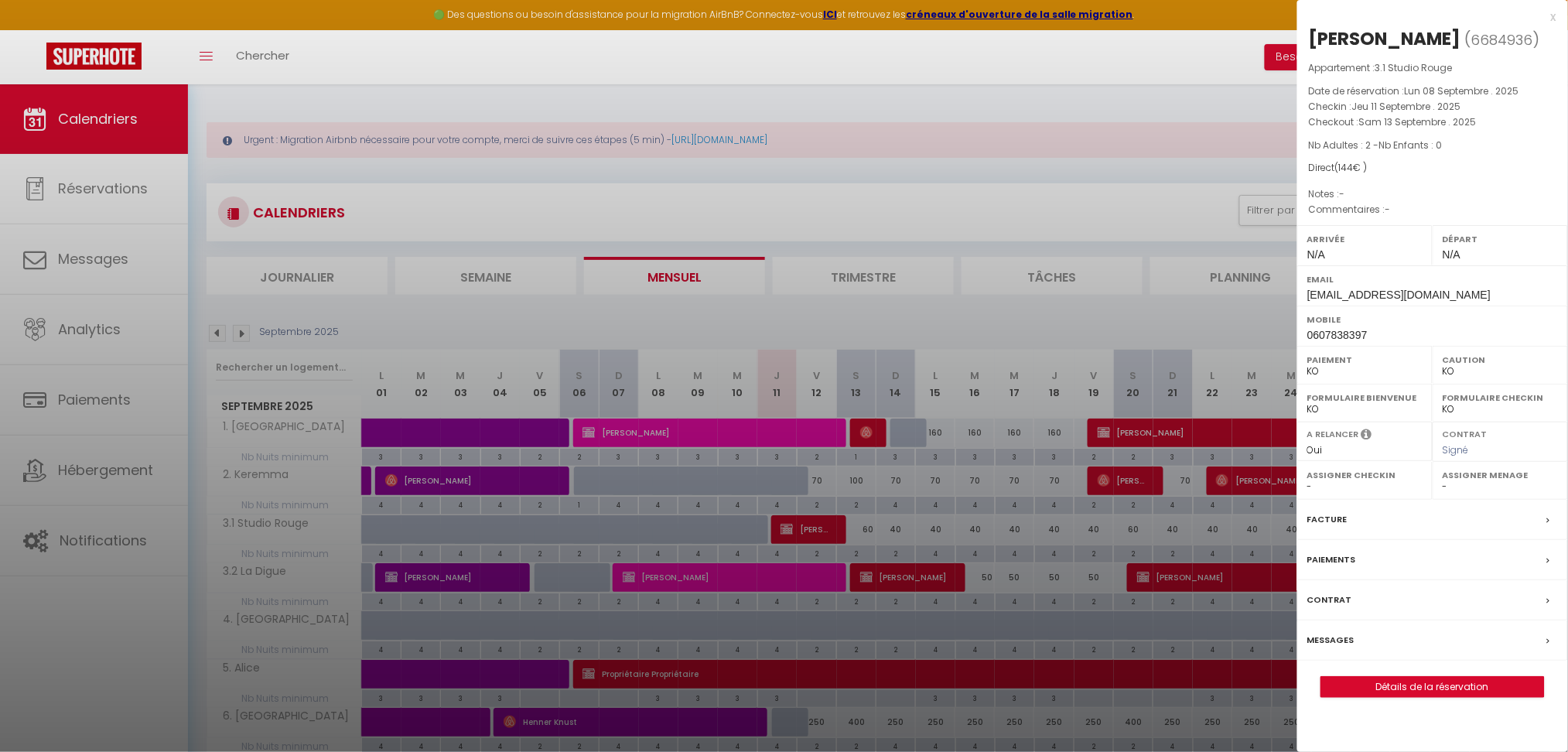
click at [1190, 315] on div at bounding box center [784, 376] width 1568 height 752
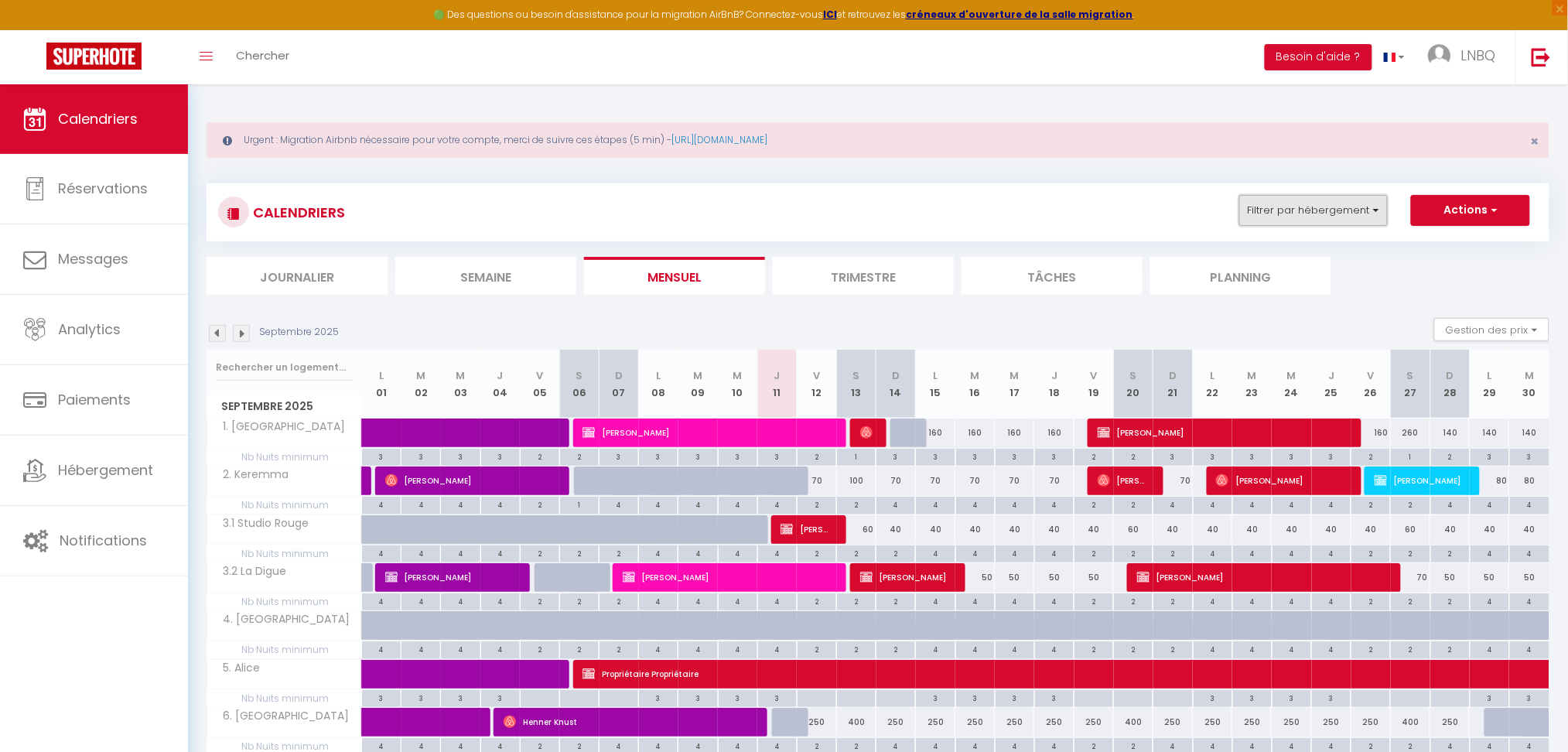
click at [1271, 210] on button "Filtrer par hébergement" at bounding box center [1313, 210] width 148 height 31
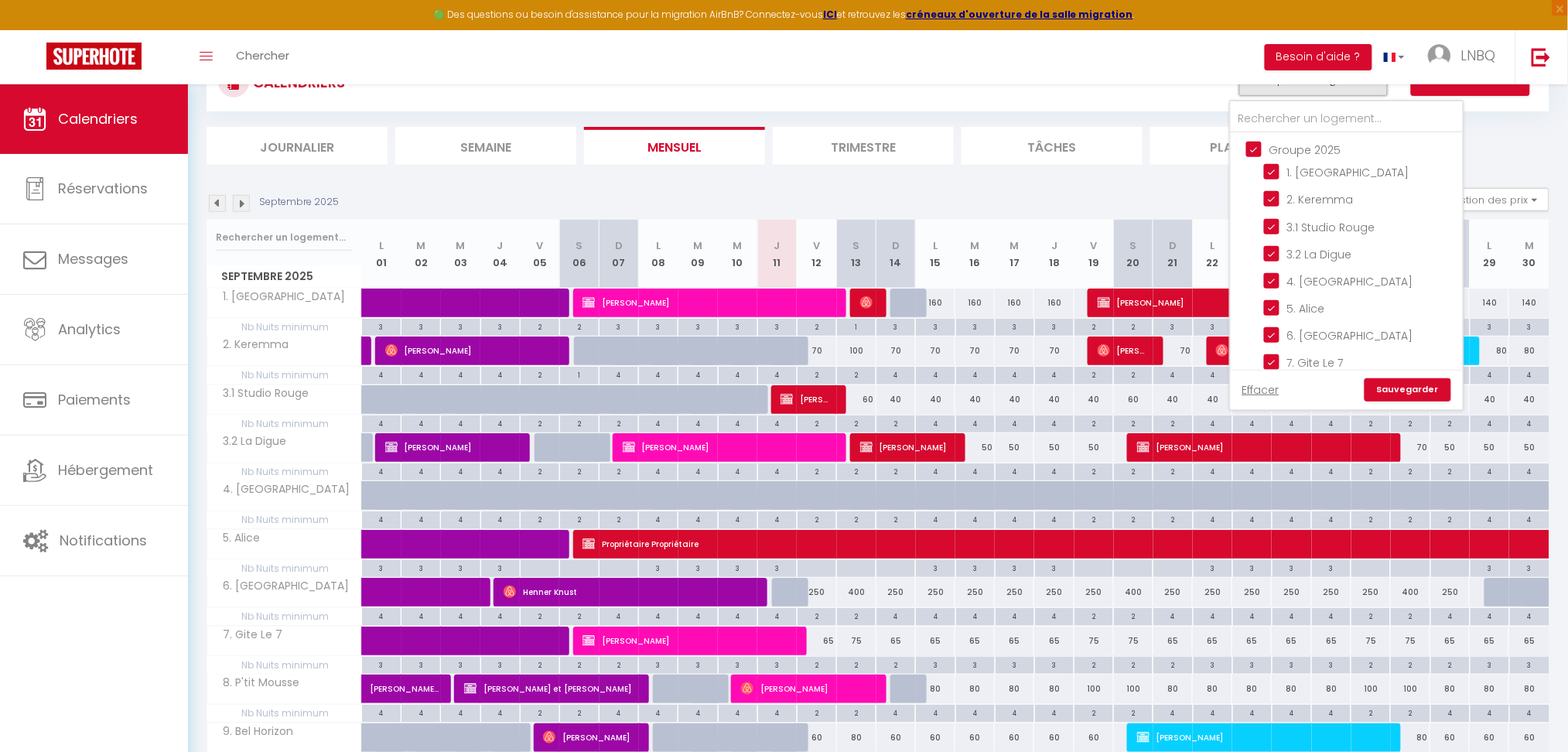
scroll to position [206, 0]
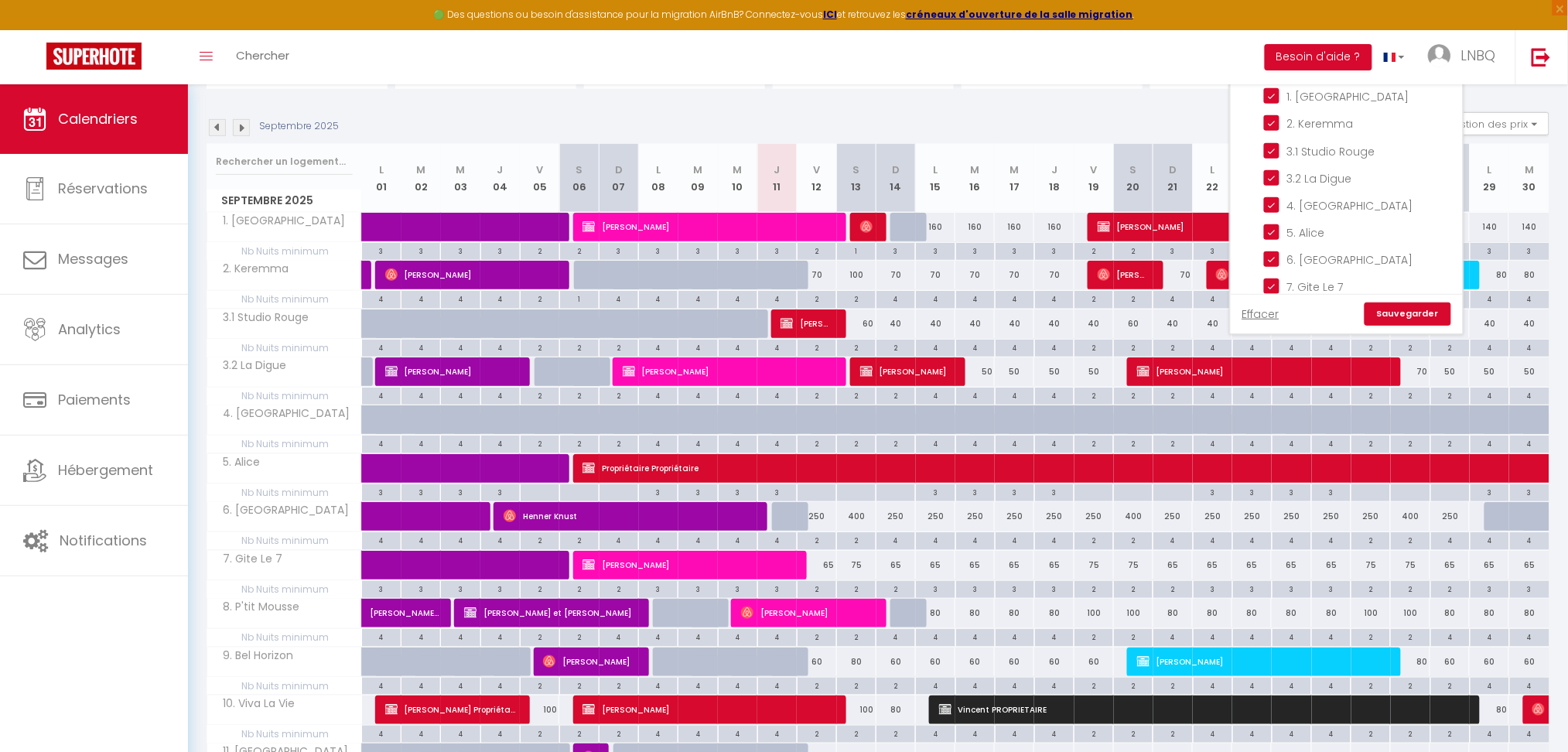
click at [821, 521] on div "250" at bounding box center [816, 516] width 39 height 28
type input "250"
select select "1"
type input "Ven 12 Septembre 2025"
type input "[DATE]"
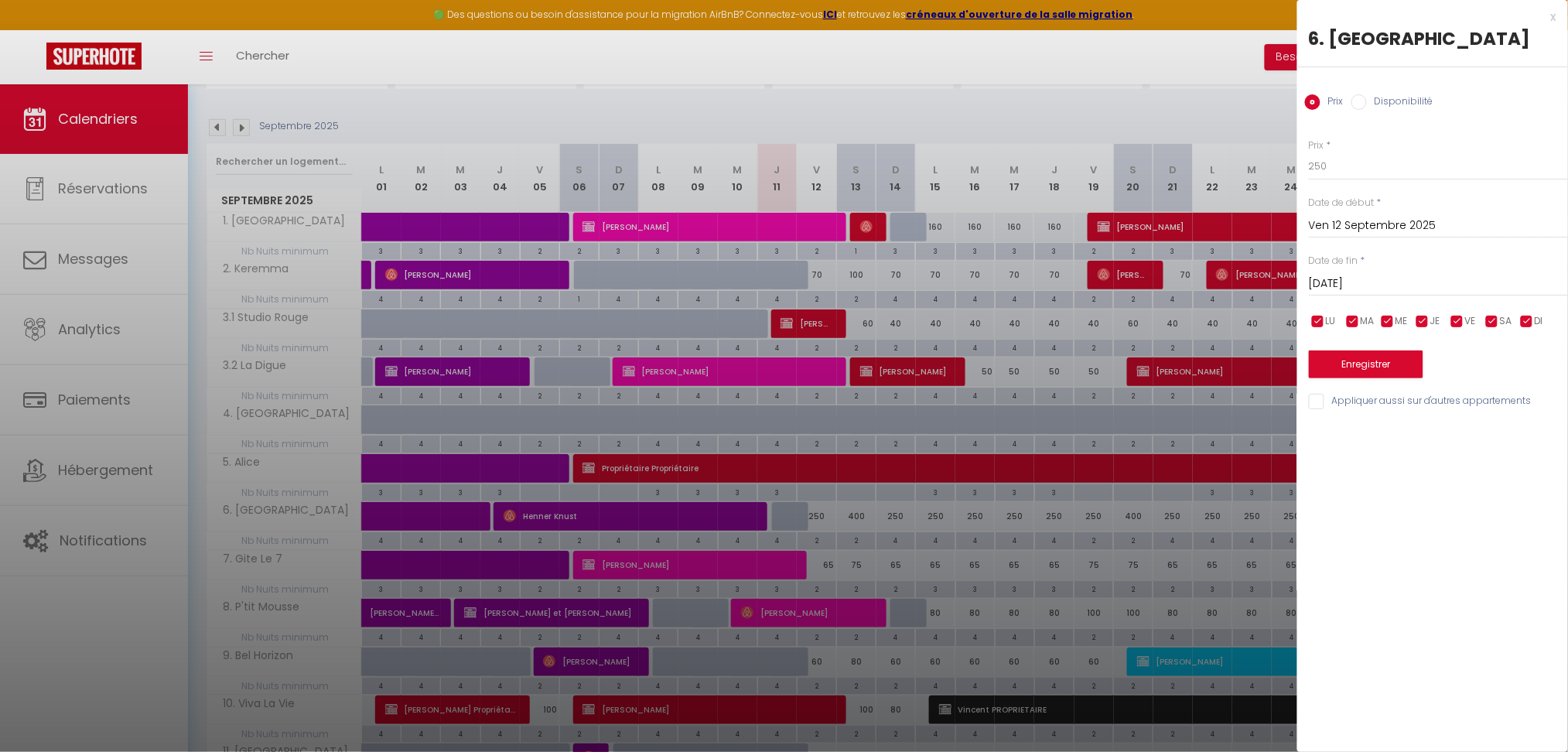
click at [1366, 101] on label "Disponibilité" at bounding box center [1399, 103] width 67 height 17
click at [1366, 101] on input "Disponibilité" at bounding box center [1359, 102] width 15 height 15
radio input "true"
radio input "false"
click at [1392, 284] on input "[DATE]" at bounding box center [1438, 284] width 259 height 20
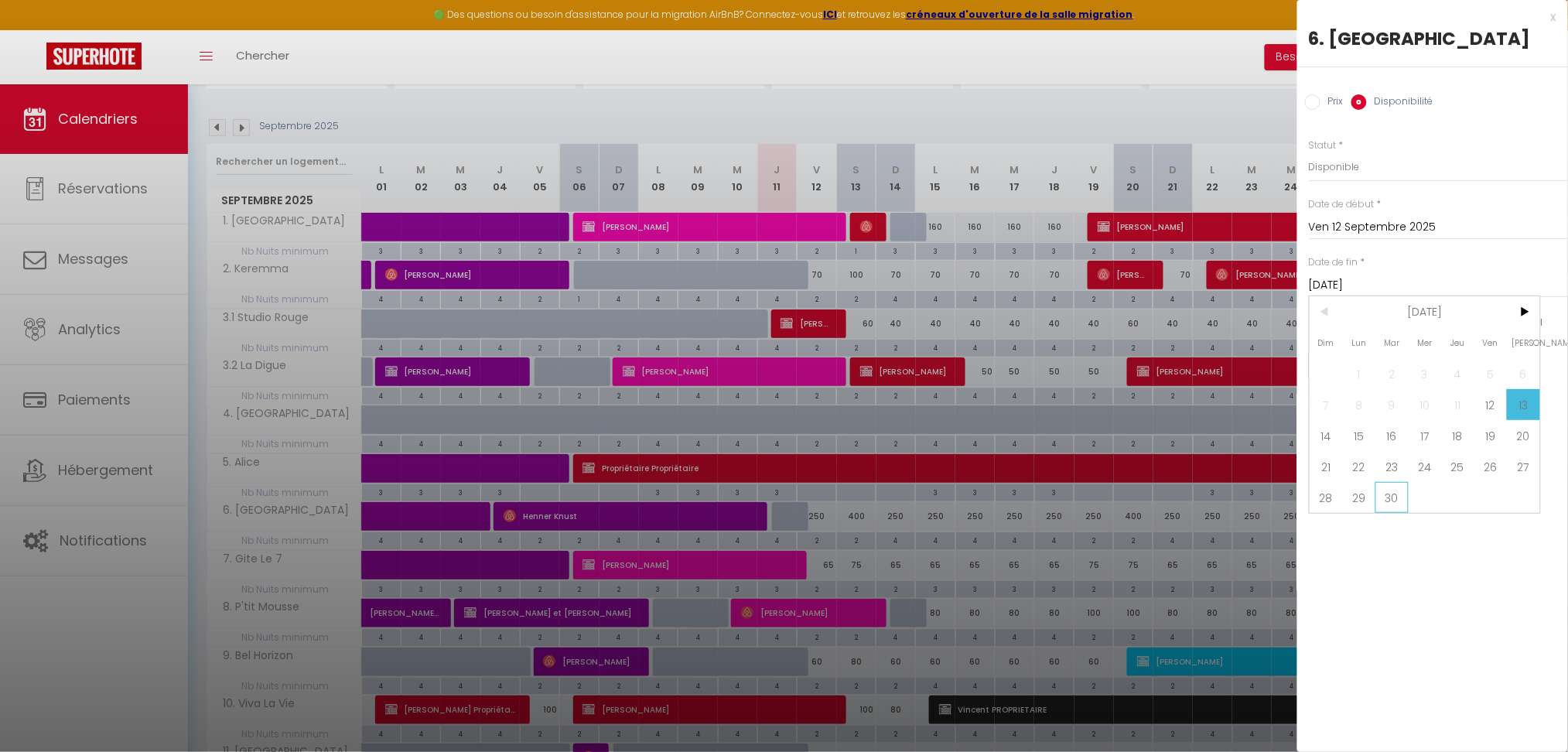
click at [1390, 499] on span "30" at bounding box center [1391, 497] width 33 height 31
type input "[DATE]"
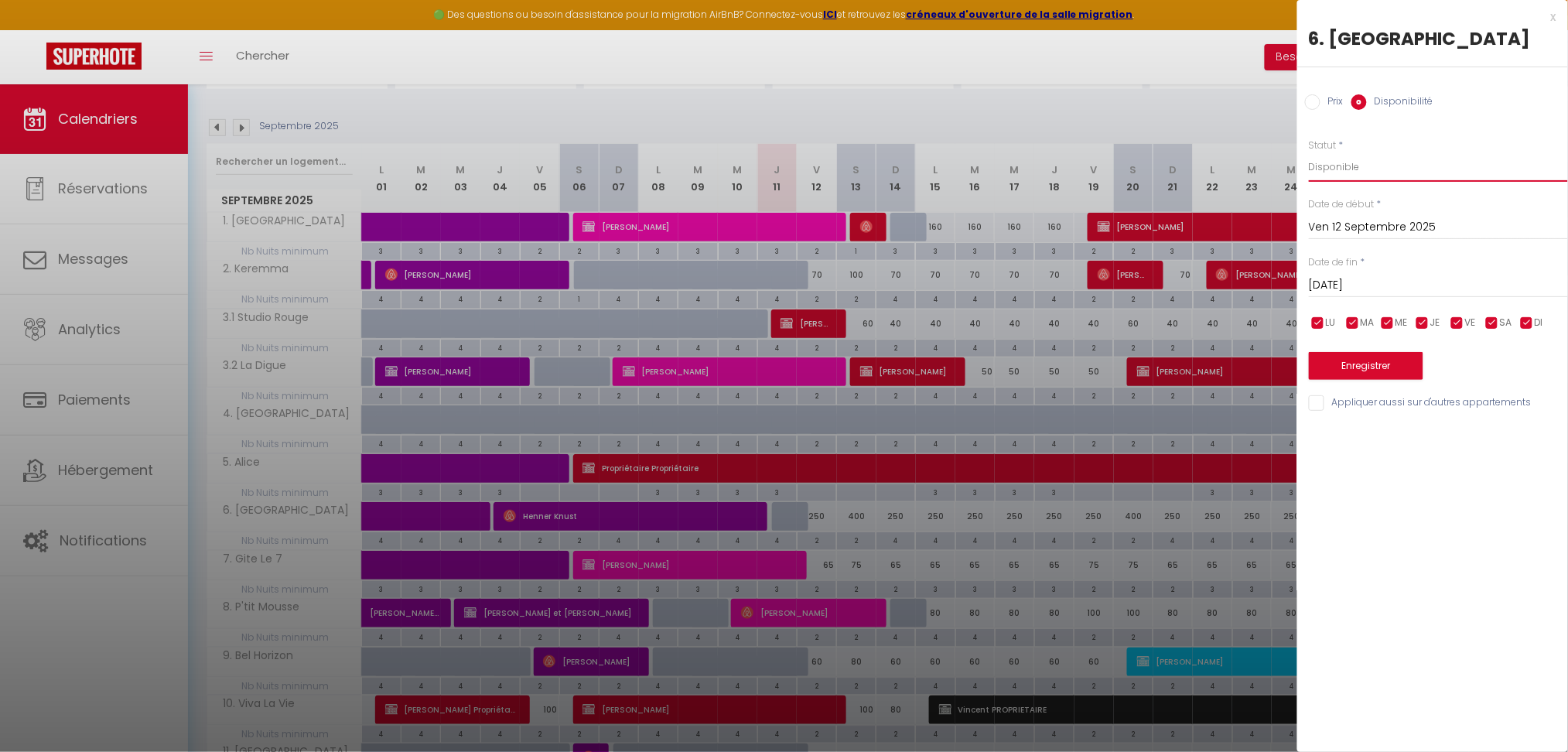
click at [1314, 163] on select "Disponible Indisponible" at bounding box center [1438, 166] width 259 height 29
select select "0"
click at [1308, 152] on select "Disponible Indisponible" at bounding box center [1438, 166] width 259 height 29
click at [1364, 374] on button "Enregistrer" at bounding box center [1365, 366] width 114 height 28
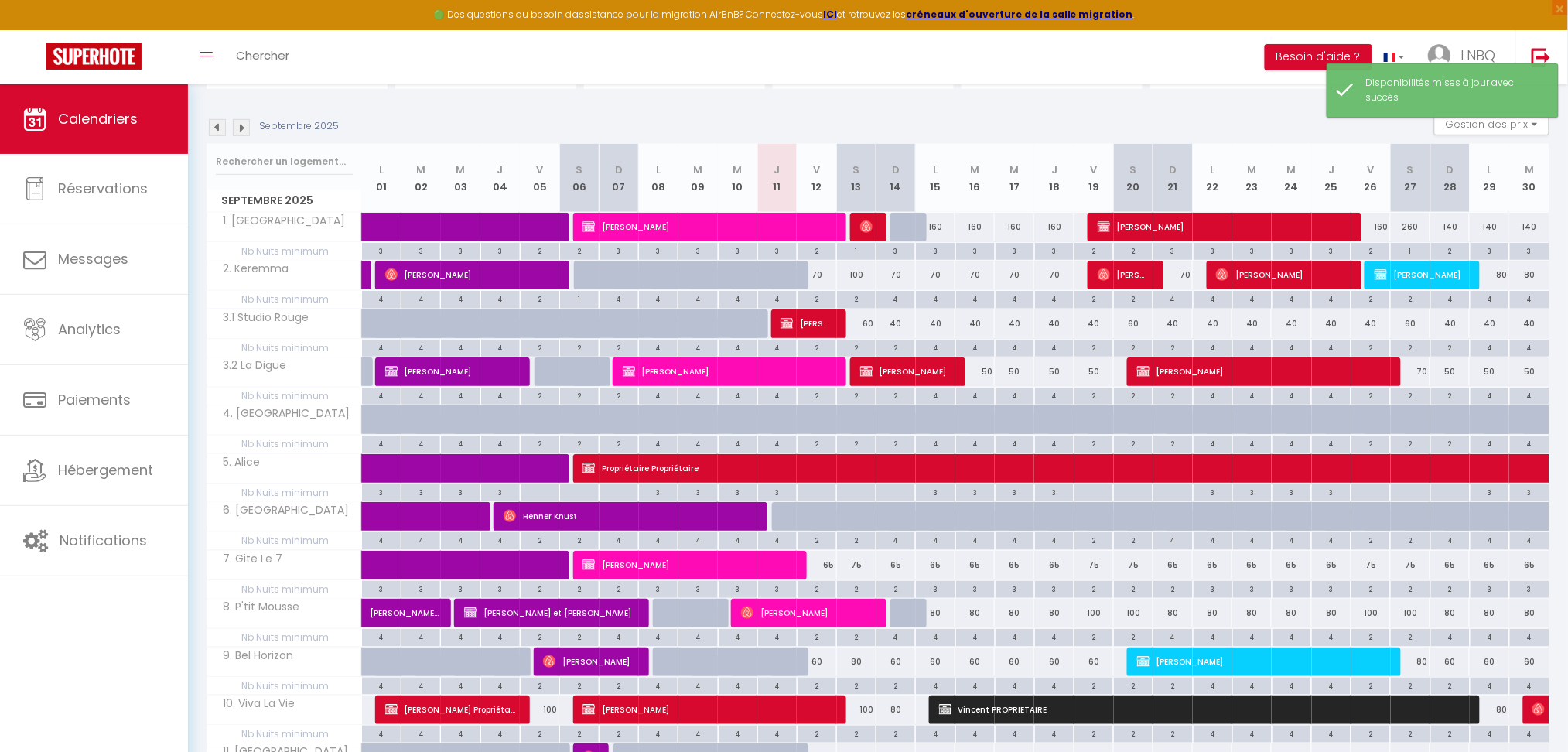
click at [237, 125] on img at bounding box center [241, 128] width 17 height 17
